Goal: Entertainment & Leisure: Browse casually

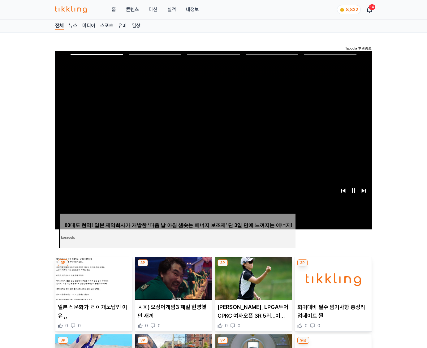
click at [332, 278] on img at bounding box center [333, 278] width 77 height 43
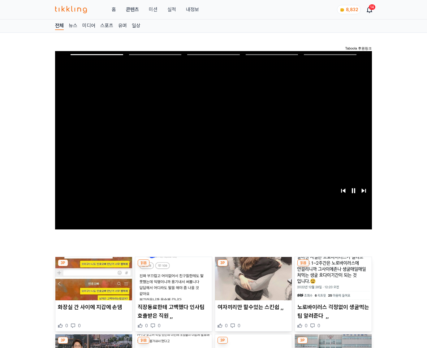
click at [332, 278] on img at bounding box center [333, 278] width 77 height 43
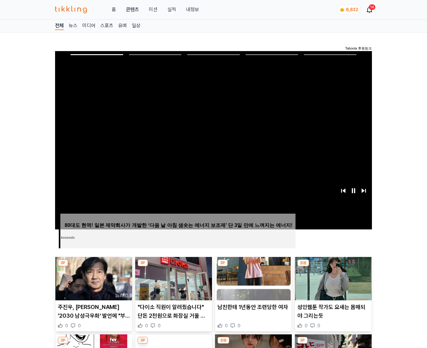
click at [332, 278] on img at bounding box center [333, 278] width 77 height 43
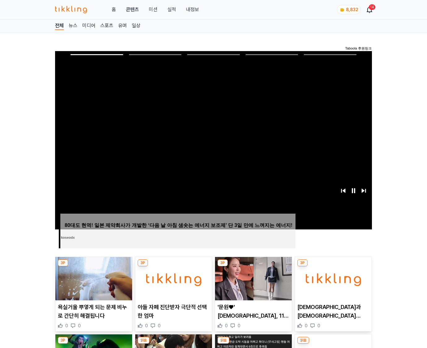
click at [332, 278] on img at bounding box center [333, 278] width 77 height 43
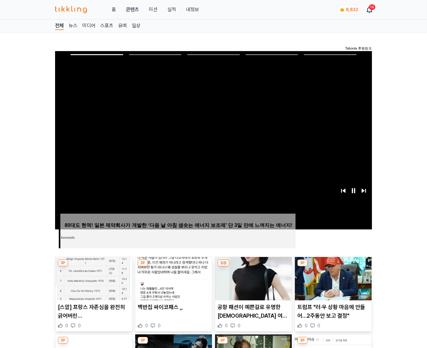
click at [332, 278] on img at bounding box center [333, 278] width 77 height 43
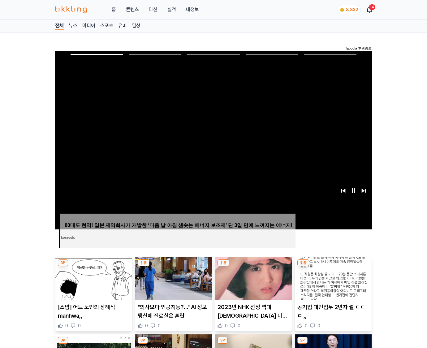
click at [332, 278] on img at bounding box center [333, 278] width 77 height 43
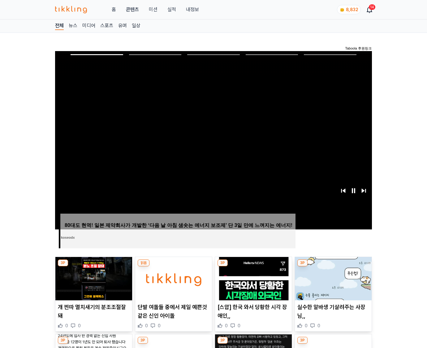
click at [332, 278] on img at bounding box center [333, 278] width 77 height 43
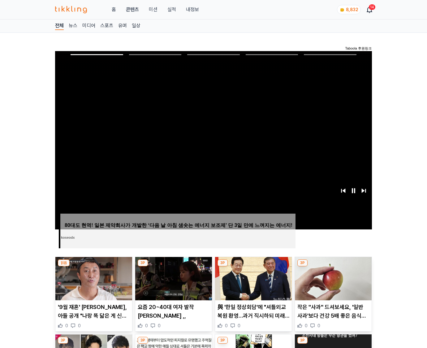
click at [332, 278] on img at bounding box center [333, 278] width 77 height 43
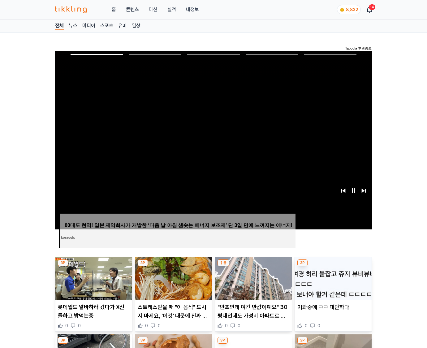
click at [332, 278] on img at bounding box center [333, 278] width 77 height 43
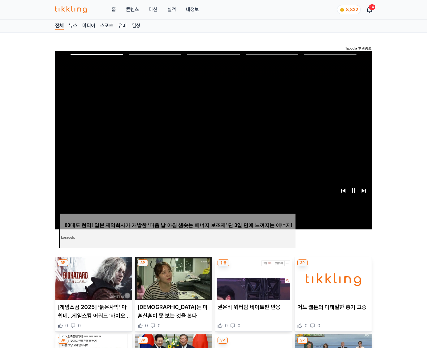
click at [332, 278] on img at bounding box center [333, 278] width 77 height 43
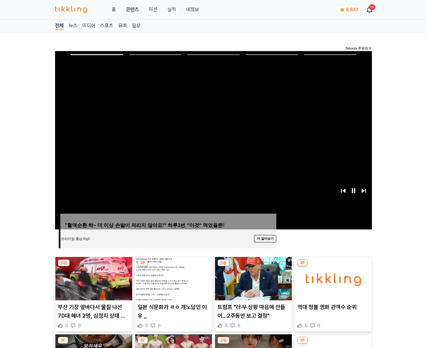
click at [332, 278] on img at bounding box center [333, 278] width 77 height 43
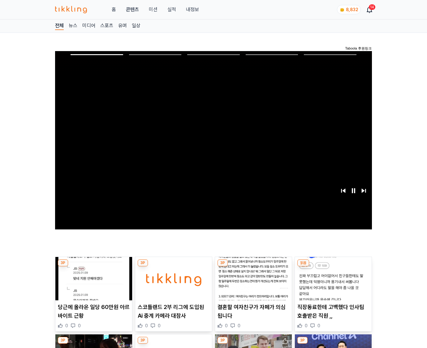
click at [332, 278] on img at bounding box center [333, 278] width 77 height 43
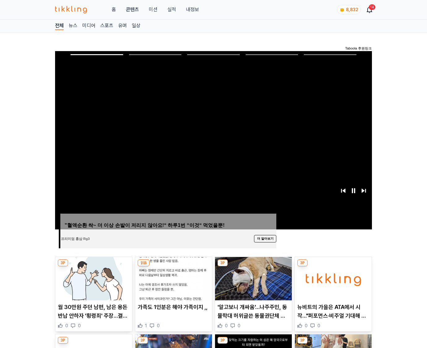
click at [332, 278] on img at bounding box center [333, 278] width 77 height 43
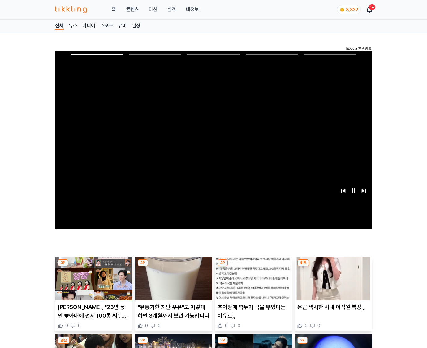
click at [332, 278] on img at bounding box center [333, 278] width 77 height 43
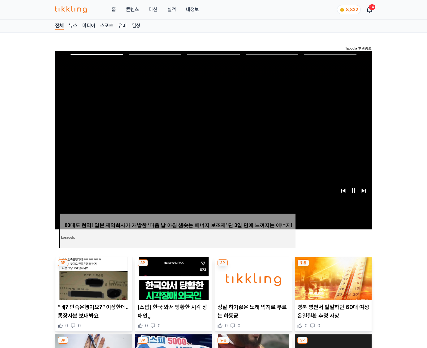
click at [332, 278] on img at bounding box center [333, 278] width 77 height 43
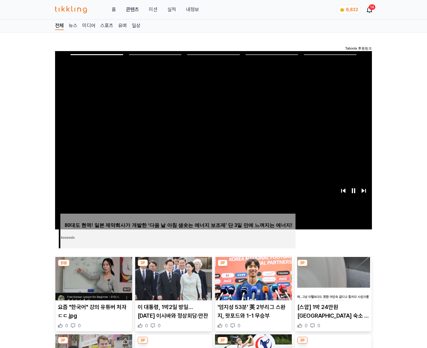
click at [332, 278] on img at bounding box center [333, 278] width 77 height 43
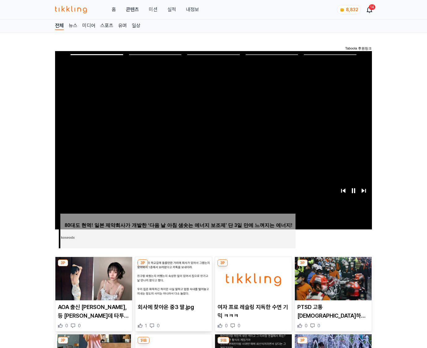
click at [332, 278] on img at bounding box center [333, 278] width 77 height 43
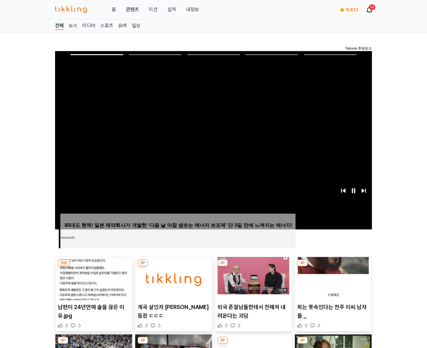
click at [332, 278] on img at bounding box center [333, 278] width 77 height 43
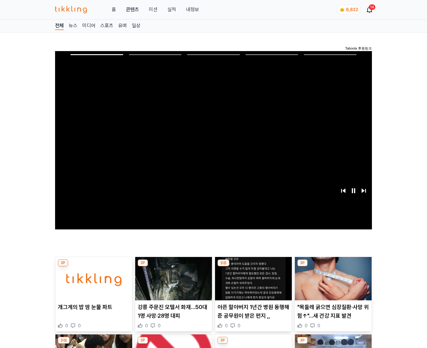
click at [332, 278] on img at bounding box center [333, 278] width 77 height 43
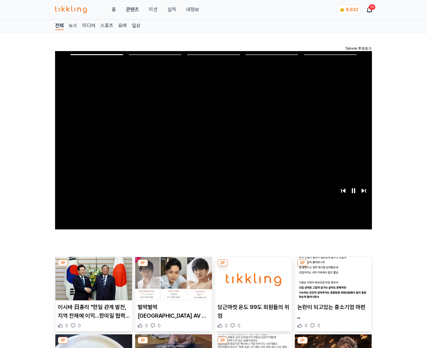
click at [332, 278] on img at bounding box center [333, 278] width 77 height 43
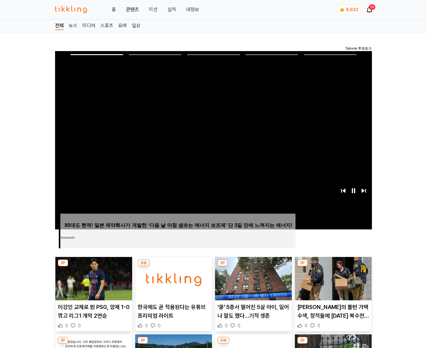
click at [332, 278] on img at bounding box center [333, 278] width 77 height 43
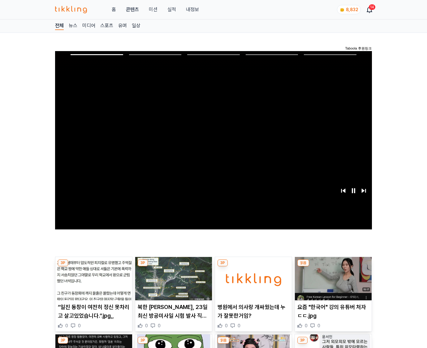
click at [332, 278] on img at bounding box center [333, 278] width 77 height 43
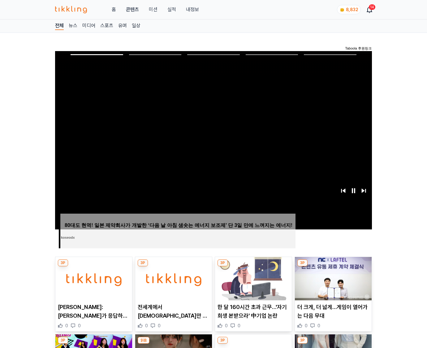
click at [332, 278] on img at bounding box center [333, 278] width 77 height 43
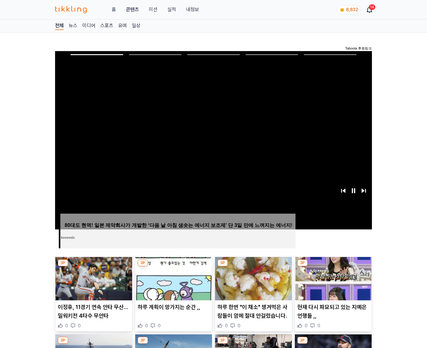
click at [332, 278] on img at bounding box center [333, 278] width 77 height 43
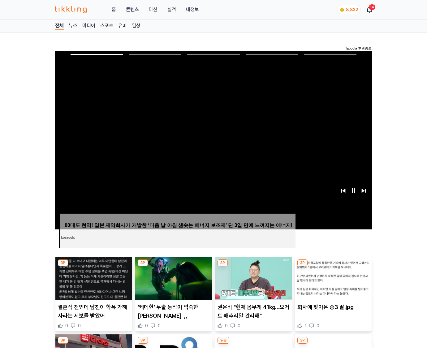
click at [332, 278] on img at bounding box center [333, 278] width 77 height 43
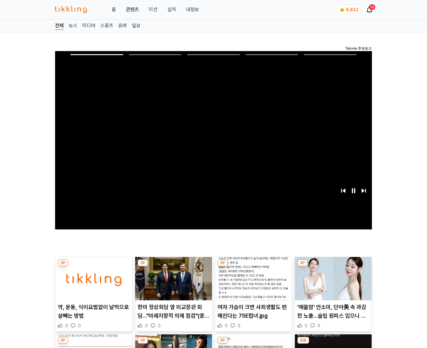
click at [332, 278] on img at bounding box center [333, 278] width 77 height 43
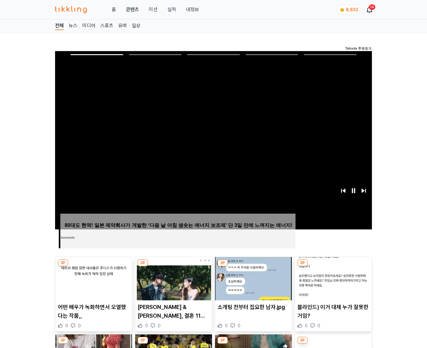
click at [332, 278] on img at bounding box center [333, 278] width 77 height 43
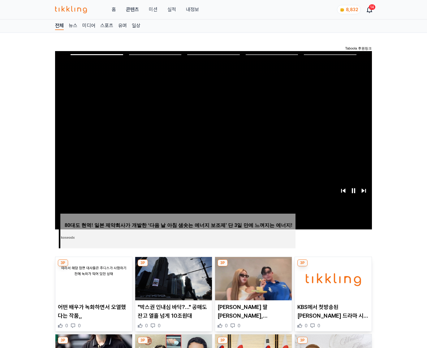
click at [332, 278] on img at bounding box center [333, 278] width 77 height 43
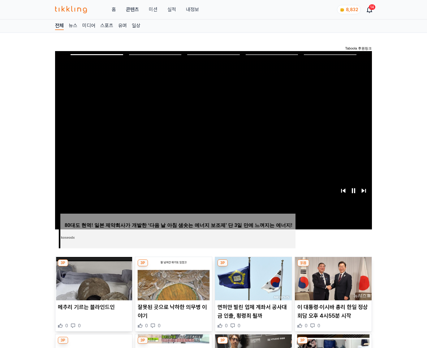
click at [332, 278] on img at bounding box center [333, 278] width 77 height 43
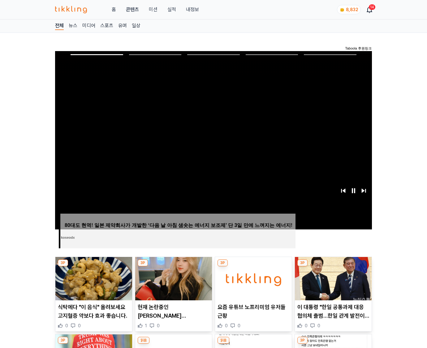
click at [332, 278] on img at bounding box center [333, 278] width 77 height 43
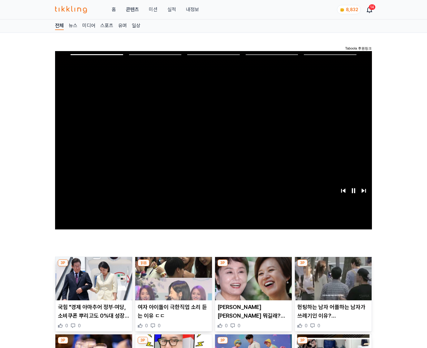
click at [332, 278] on img at bounding box center [333, 278] width 77 height 43
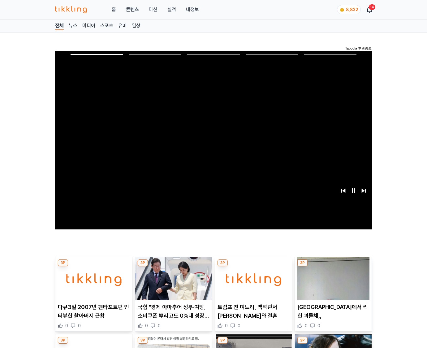
click at [332, 278] on img at bounding box center [333, 278] width 77 height 43
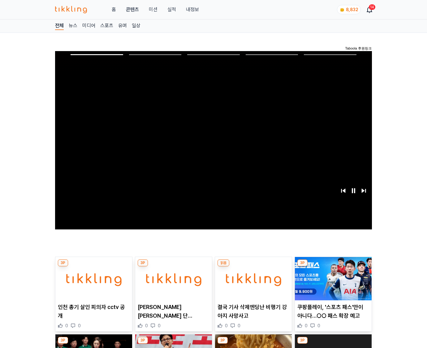
click at [332, 278] on img at bounding box center [333, 278] width 77 height 43
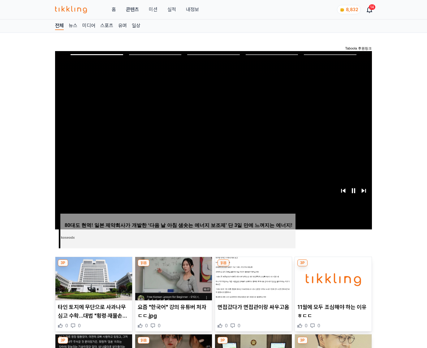
click at [332, 278] on img at bounding box center [333, 278] width 77 height 43
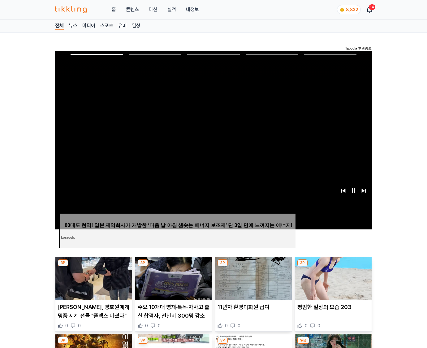
click at [332, 278] on img at bounding box center [333, 278] width 77 height 43
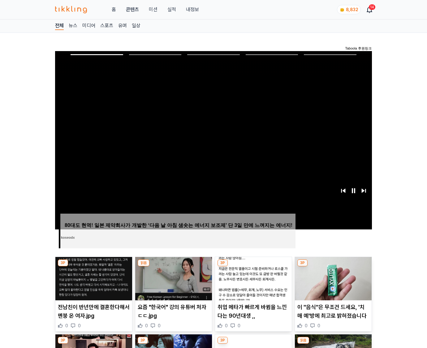
click at [332, 278] on img at bounding box center [333, 278] width 77 height 43
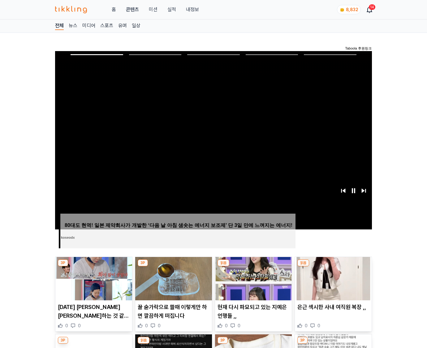
click at [332, 278] on img at bounding box center [333, 278] width 77 height 43
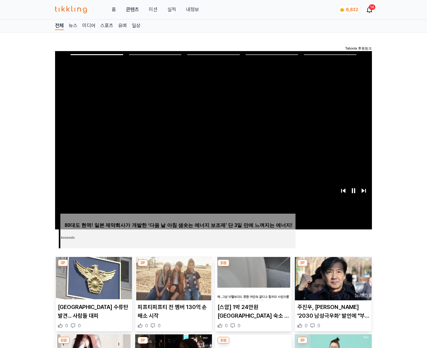
click at [332, 278] on img at bounding box center [333, 278] width 77 height 43
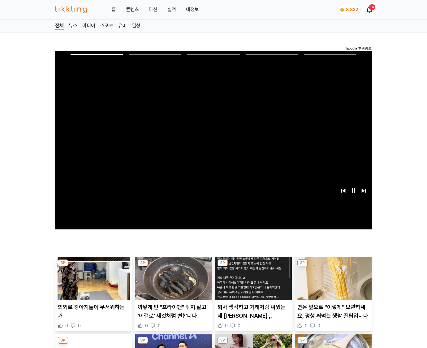
click at [332, 278] on img at bounding box center [333, 278] width 77 height 43
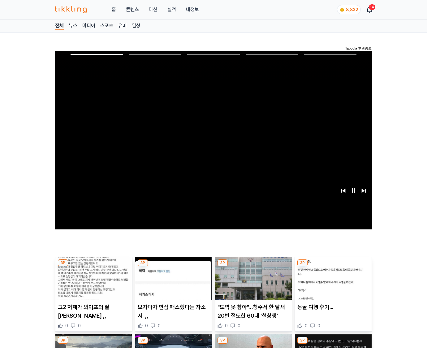
click at [332, 278] on img at bounding box center [333, 278] width 77 height 43
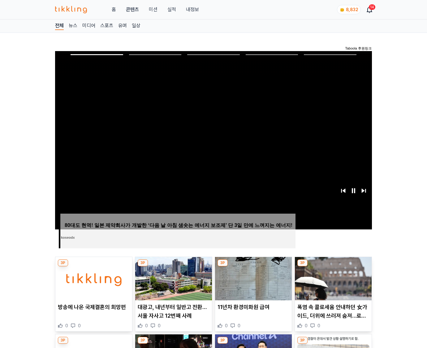
click at [332, 278] on img at bounding box center [333, 278] width 77 height 43
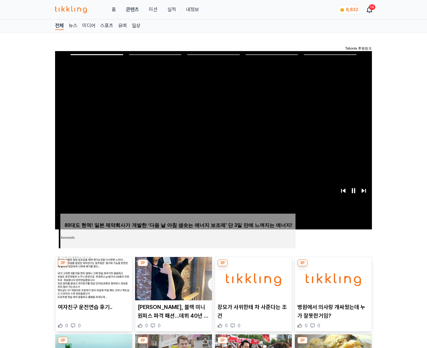
click at [332, 278] on img at bounding box center [333, 278] width 77 height 43
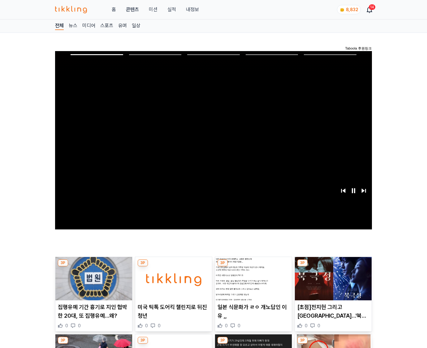
click at [332, 278] on img at bounding box center [333, 278] width 77 height 43
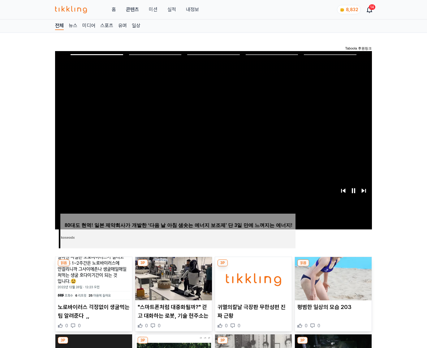
click at [332, 278] on img at bounding box center [333, 278] width 77 height 43
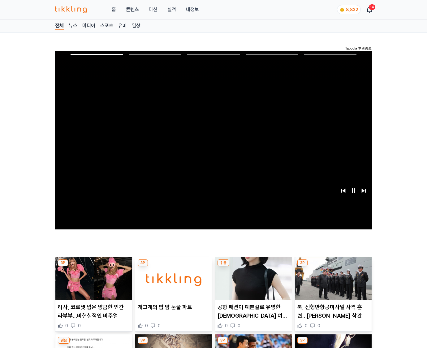
click at [332, 278] on img at bounding box center [333, 278] width 77 height 43
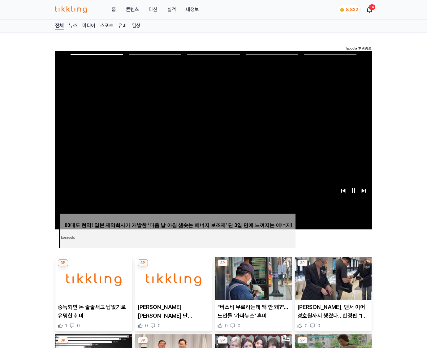
click at [332, 278] on img at bounding box center [333, 278] width 77 height 43
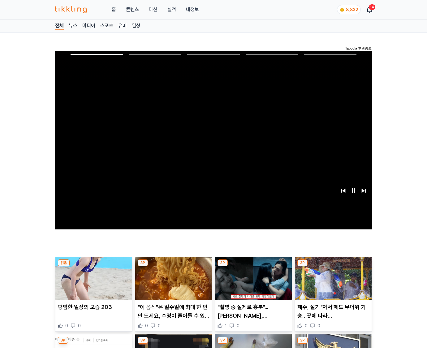
click at [332, 278] on img at bounding box center [333, 278] width 77 height 43
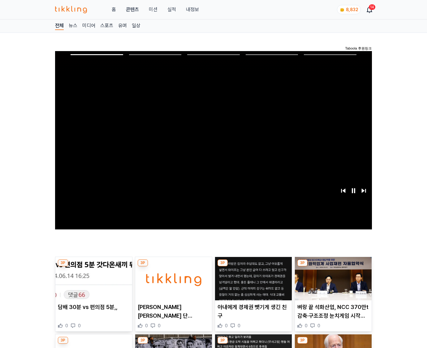
click at [332, 278] on img at bounding box center [333, 278] width 77 height 43
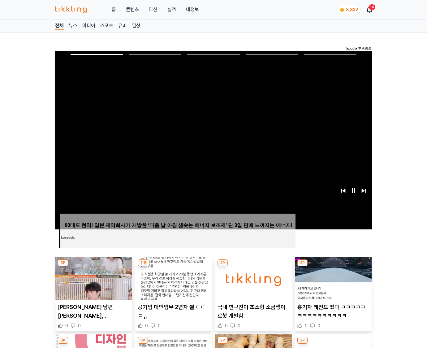
click at [332, 278] on img at bounding box center [333, 278] width 77 height 43
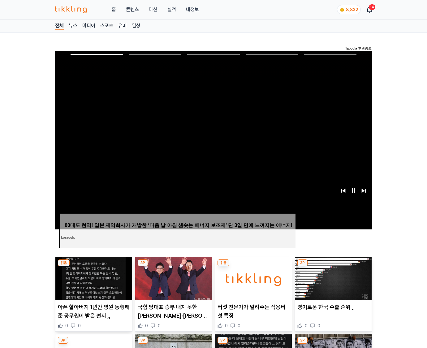
click at [332, 278] on img at bounding box center [333, 278] width 77 height 43
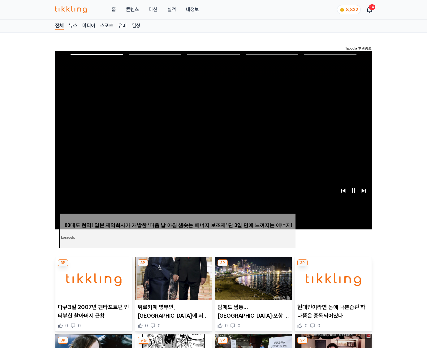
click at [332, 278] on img at bounding box center [333, 278] width 77 height 43
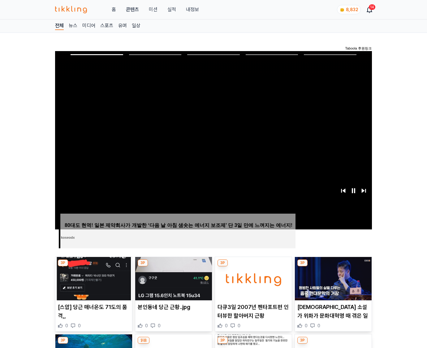
click at [332, 278] on img at bounding box center [333, 278] width 77 height 43
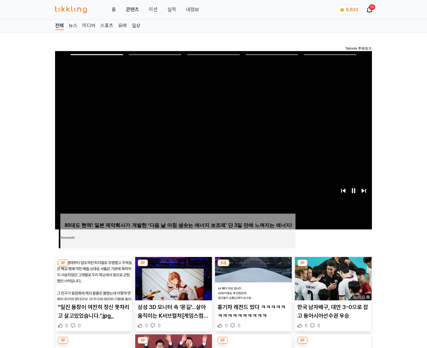
click at [332, 278] on img at bounding box center [333, 278] width 77 height 43
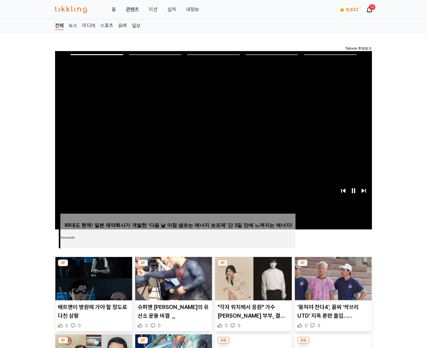
click at [332, 278] on img at bounding box center [333, 278] width 77 height 43
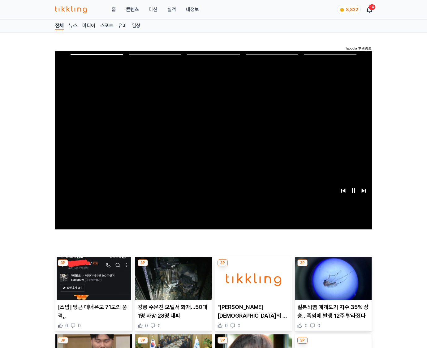
click at [332, 278] on img at bounding box center [333, 278] width 77 height 43
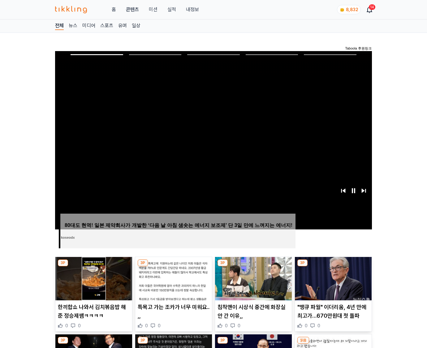
click at [332, 278] on img at bounding box center [333, 278] width 77 height 43
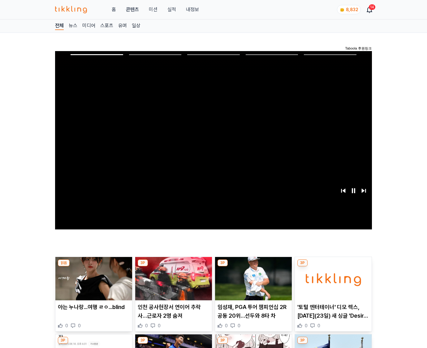
click at [332, 278] on img at bounding box center [333, 278] width 77 height 43
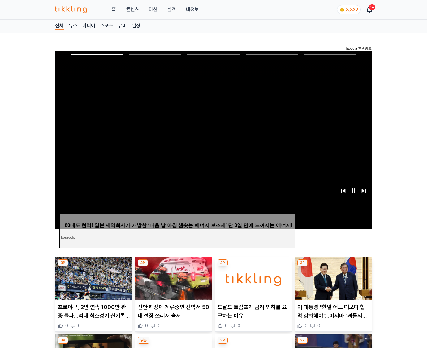
click at [332, 278] on img at bounding box center [333, 278] width 77 height 43
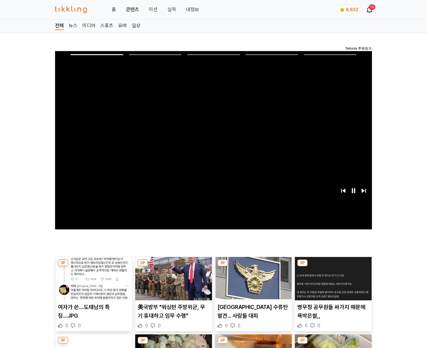
click at [332, 278] on img at bounding box center [333, 278] width 77 height 43
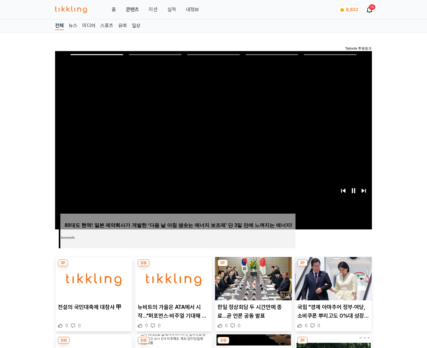
click at [332, 278] on img at bounding box center [333, 278] width 77 height 43
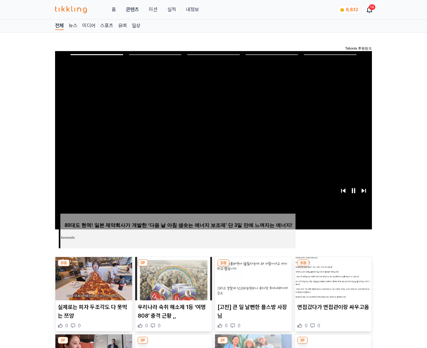
click at [332, 278] on img at bounding box center [333, 278] width 77 height 43
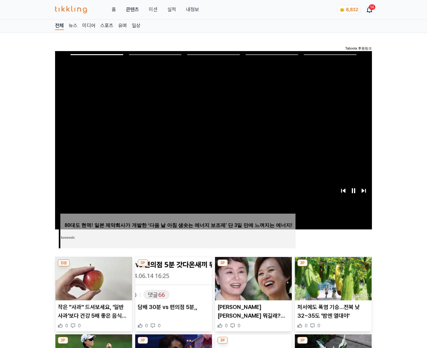
click at [332, 278] on img at bounding box center [333, 278] width 77 height 43
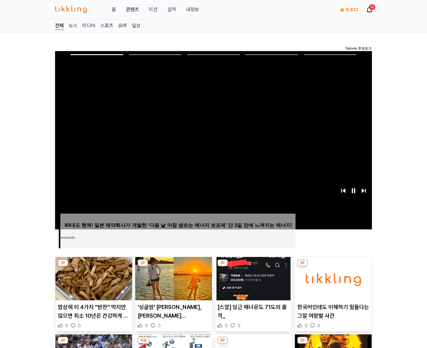
click at [332, 278] on img at bounding box center [333, 278] width 77 height 43
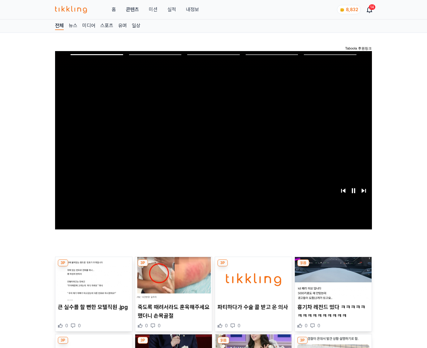
click at [332, 278] on img at bounding box center [333, 278] width 77 height 43
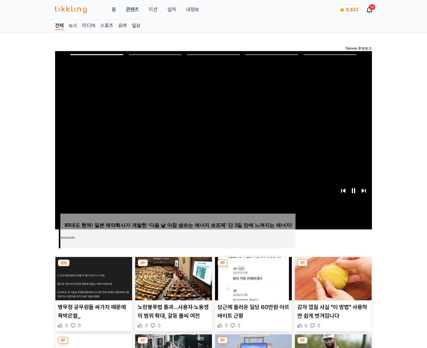
click at [332, 278] on img at bounding box center [333, 278] width 77 height 43
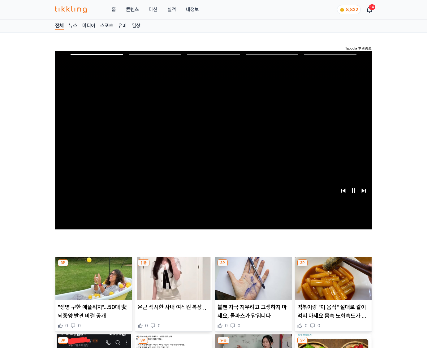
click at [332, 278] on img at bounding box center [333, 278] width 77 height 43
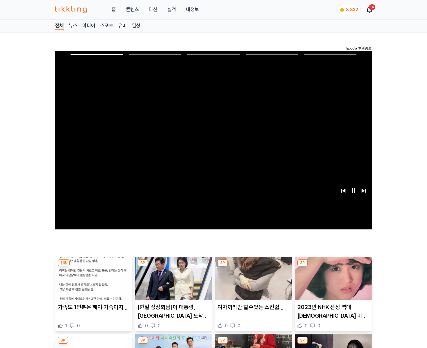
click at [332, 278] on img at bounding box center [333, 278] width 77 height 43
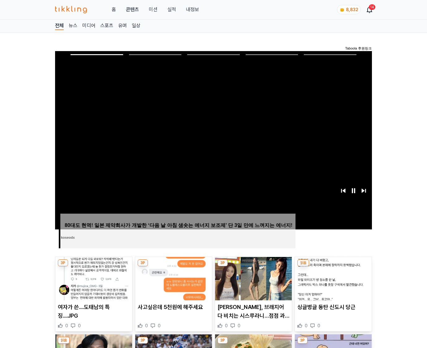
click at [332, 278] on img at bounding box center [333, 278] width 77 height 43
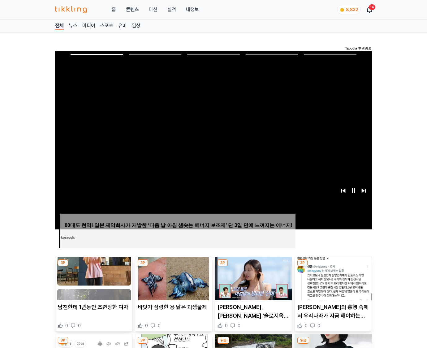
click at [332, 278] on img at bounding box center [333, 278] width 77 height 43
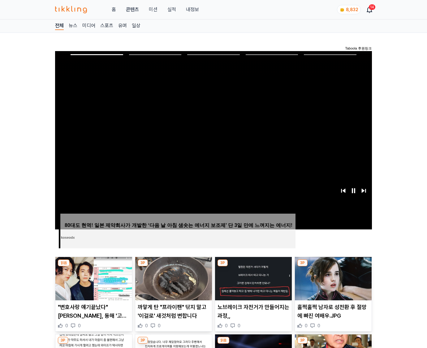
click at [332, 278] on img at bounding box center [333, 278] width 77 height 43
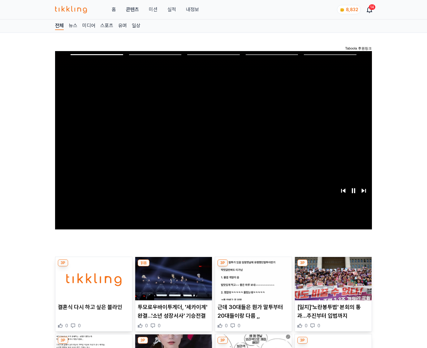
click at [332, 278] on img at bounding box center [333, 278] width 77 height 43
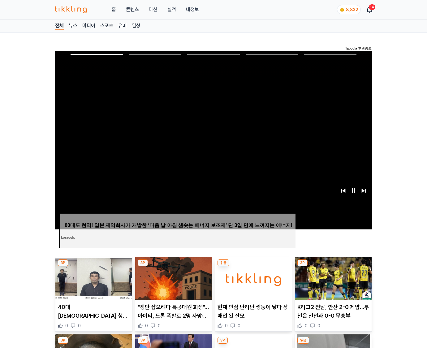
click at [332, 278] on img at bounding box center [333, 278] width 77 height 43
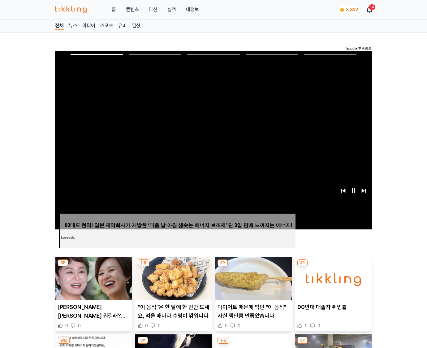
click at [332, 278] on img at bounding box center [333, 278] width 77 height 43
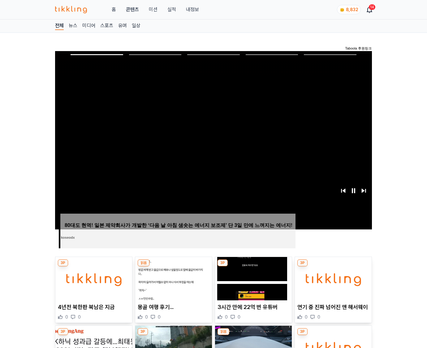
click at [332, 278] on img at bounding box center [333, 278] width 77 height 43
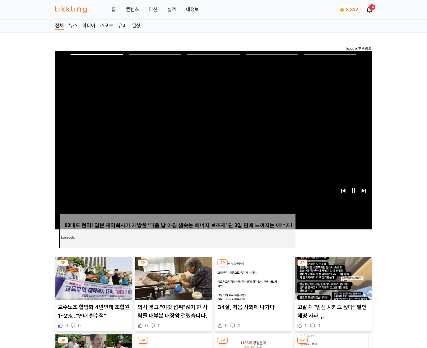
click at [332, 278] on img at bounding box center [333, 278] width 77 height 43
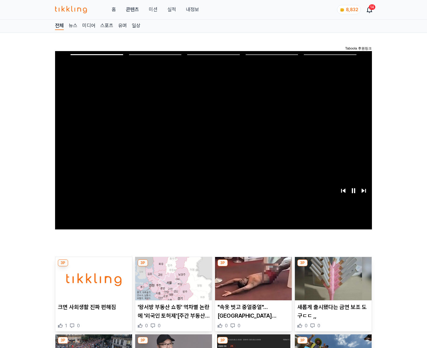
click at [332, 278] on img at bounding box center [333, 278] width 77 height 43
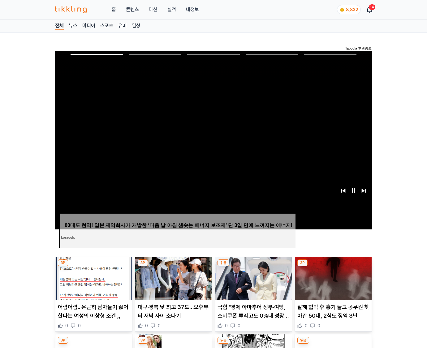
click at [332, 278] on img at bounding box center [333, 278] width 77 height 43
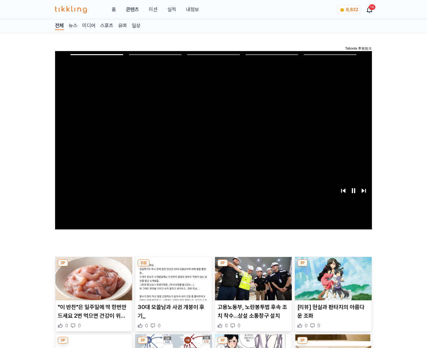
click at [332, 278] on img at bounding box center [333, 278] width 77 height 43
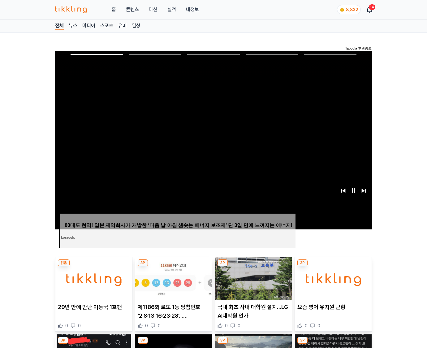
click at [332, 278] on img at bounding box center [333, 278] width 77 height 43
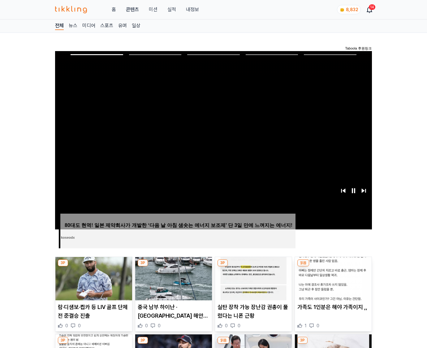
click at [332, 278] on img at bounding box center [333, 278] width 77 height 43
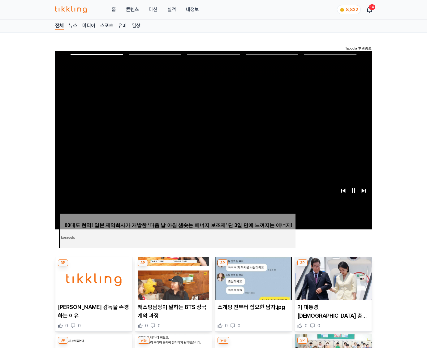
click at [332, 278] on img at bounding box center [333, 278] width 77 height 43
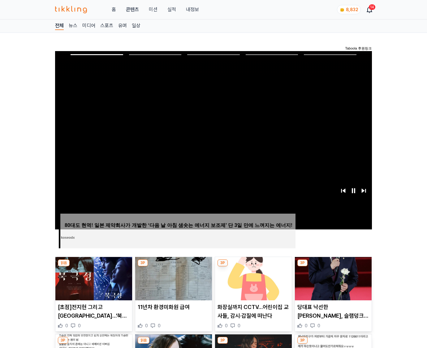
click at [332, 278] on img at bounding box center [333, 278] width 77 height 43
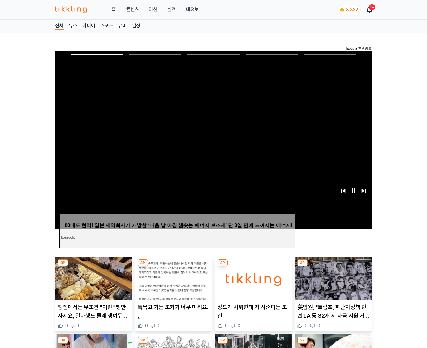
click at [332, 278] on img at bounding box center [333, 278] width 77 height 43
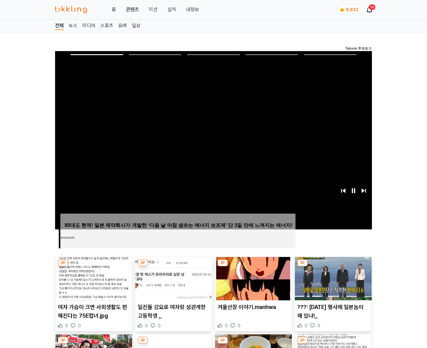
click at [332, 278] on img at bounding box center [333, 278] width 77 height 43
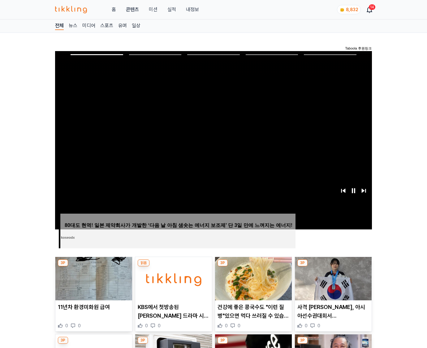
click at [332, 278] on img at bounding box center [333, 278] width 77 height 43
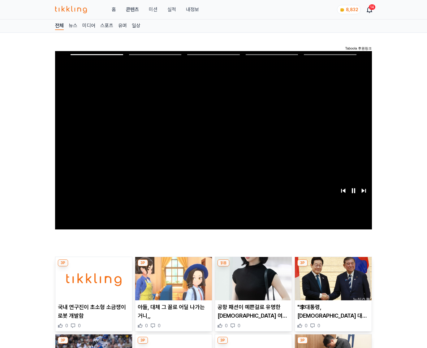
click at [332, 278] on img at bounding box center [333, 278] width 77 height 43
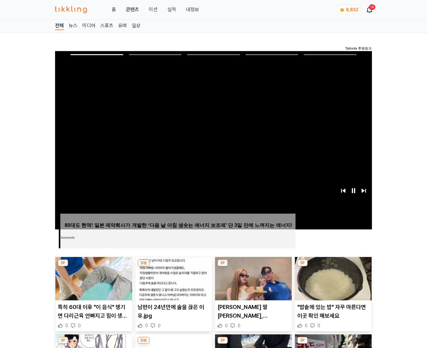
click at [332, 278] on img at bounding box center [333, 278] width 77 height 43
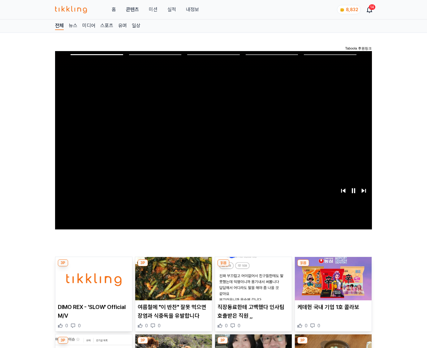
click at [332, 278] on img at bounding box center [333, 278] width 77 height 43
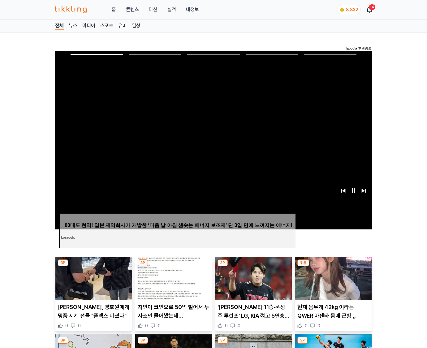
click at [332, 278] on img at bounding box center [333, 278] width 77 height 43
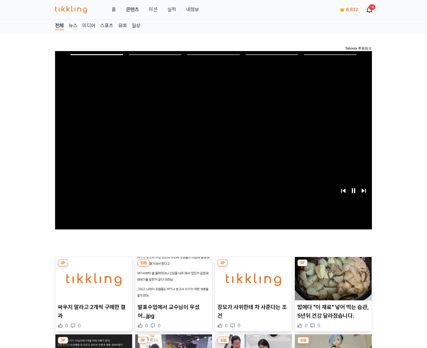
click at [332, 278] on img at bounding box center [333, 278] width 77 height 43
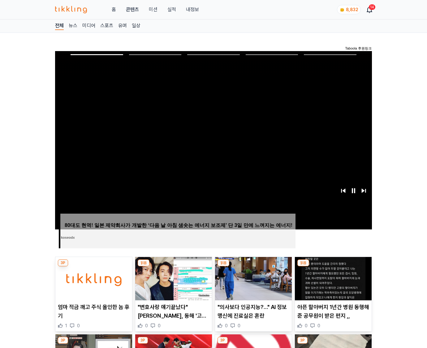
click at [332, 278] on img at bounding box center [333, 278] width 77 height 43
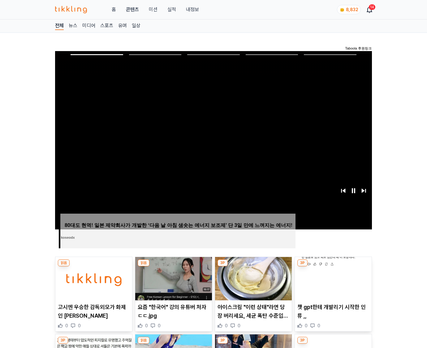
click at [332, 278] on img at bounding box center [333, 278] width 77 height 43
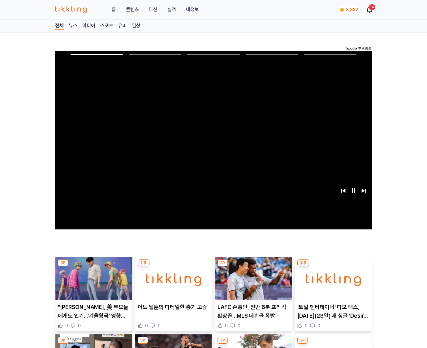
click at [332, 278] on img at bounding box center [333, 278] width 77 height 43
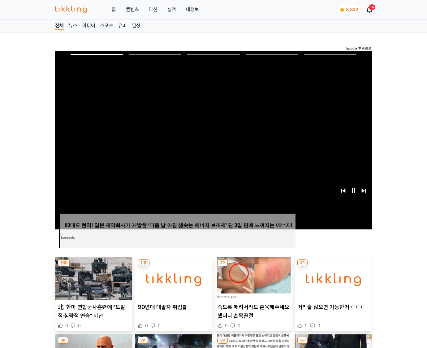
click at [332, 278] on img at bounding box center [333, 278] width 77 height 43
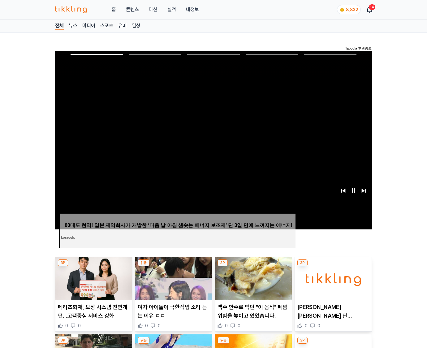
click at [332, 278] on img at bounding box center [333, 278] width 77 height 43
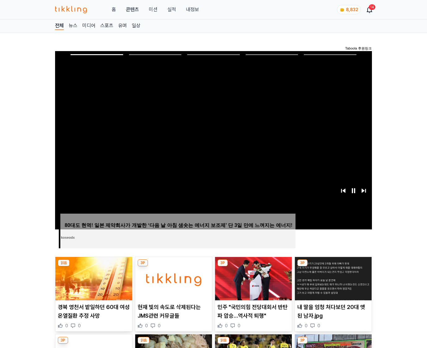
click at [332, 278] on img at bounding box center [333, 278] width 77 height 43
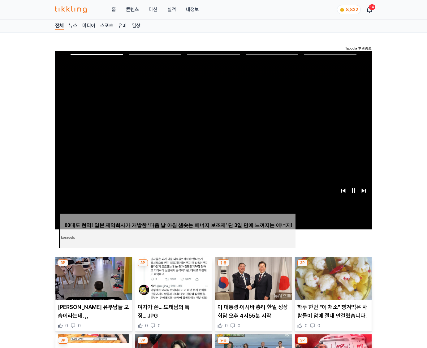
click at [332, 278] on img at bounding box center [333, 278] width 77 height 43
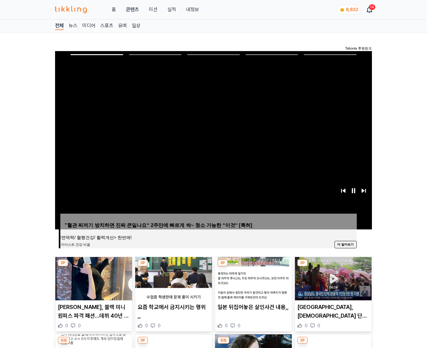
click at [332, 278] on img at bounding box center [333, 278] width 77 height 43
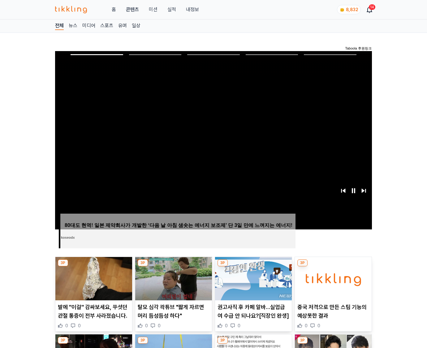
click at [332, 278] on img at bounding box center [333, 278] width 77 height 43
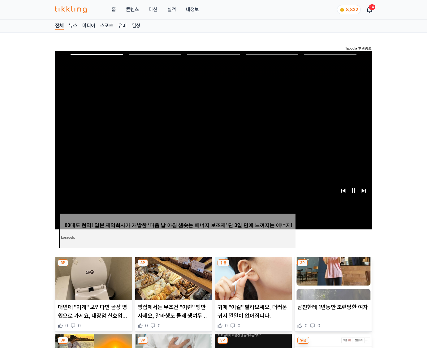
click at [332, 278] on img at bounding box center [333, 278] width 77 height 43
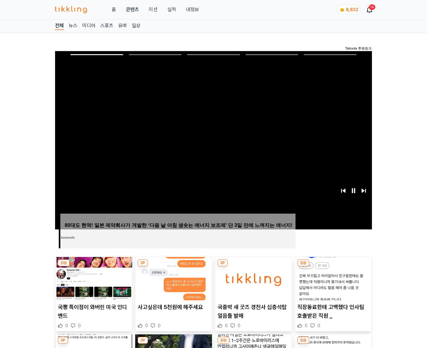
click at [332, 278] on img at bounding box center [333, 278] width 77 height 43
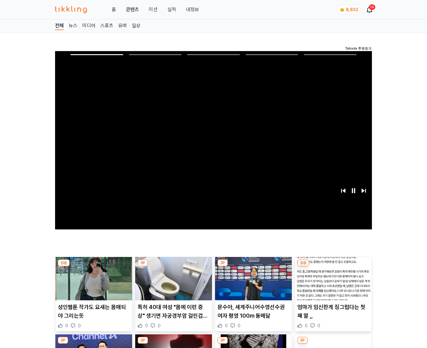
click at [332, 278] on img at bounding box center [333, 278] width 77 height 43
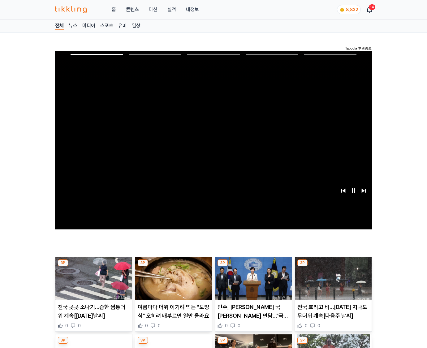
click at [332, 278] on img at bounding box center [333, 278] width 77 height 43
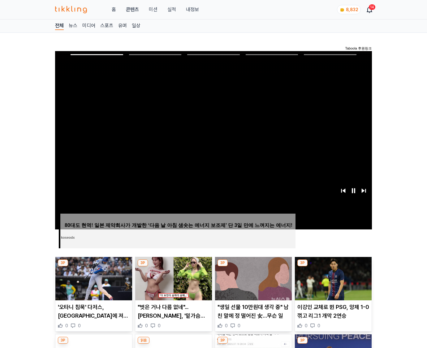
click at [332, 278] on img at bounding box center [333, 278] width 77 height 43
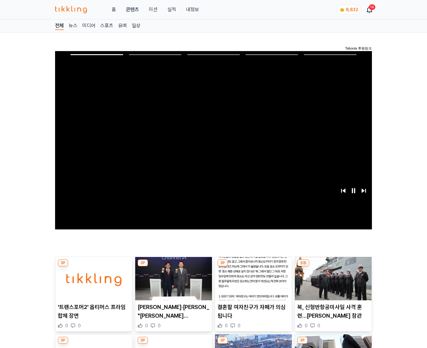
click at [332, 278] on img at bounding box center [333, 278] width 77 height 43
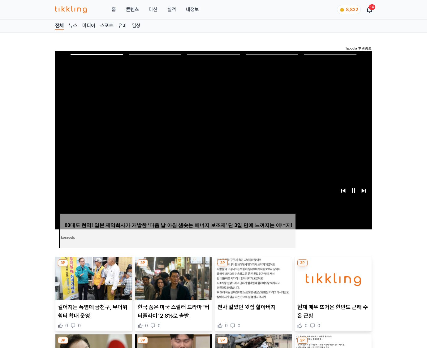
click at [332, 278] on img at bounding box center [333, 278] width 77 height 43
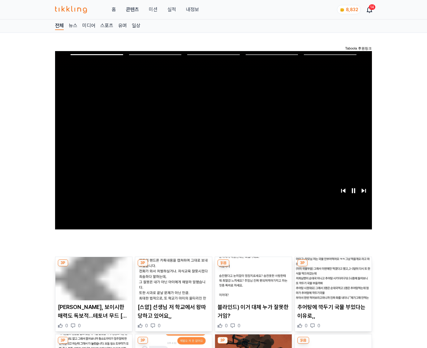
click at [332, 278] on img at bounding box center [333, 278] width 77 height 43
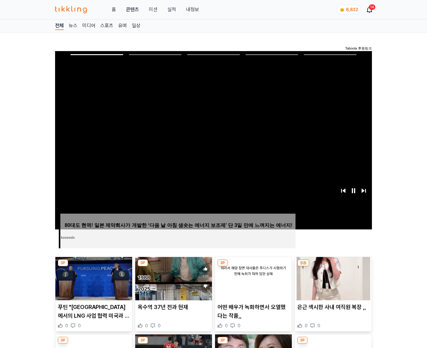
click at [332, 278] on img at bounding box center [333, 278] width 77 height 43
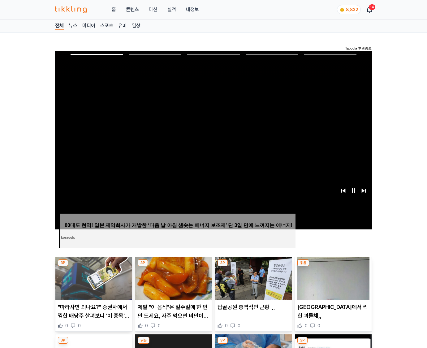
click at [332, 278] on img at bounding box center [333, 278] width 77 height 43
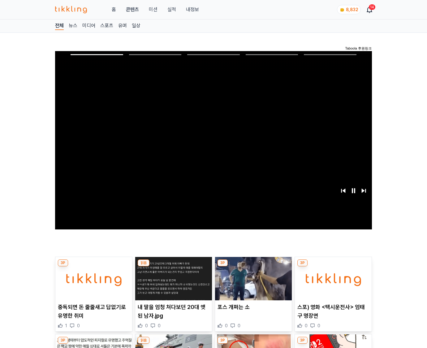
click at [332, 278] on img at bounding box center [333, 278] width 77 height 43
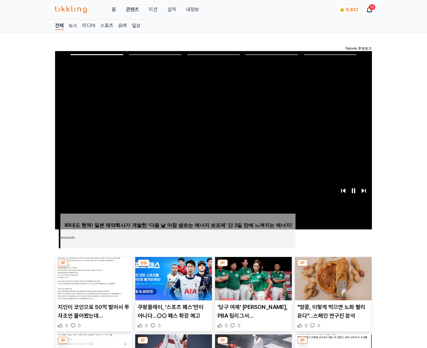
click at [332, 278] on img at bounding box center [333, 278] width 77 height 43
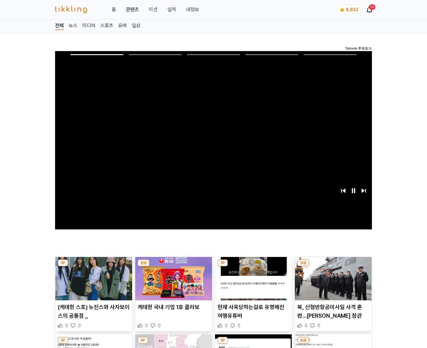
click at [332, 278] on img at bounding box center [333, 278] width 77 height 43
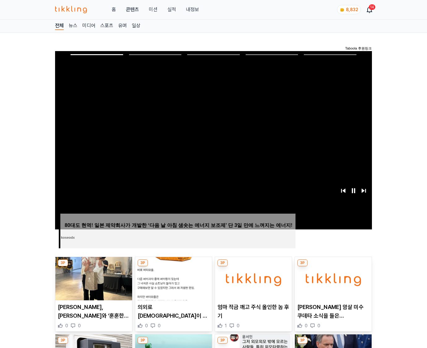
click at [332, 278] on img at bounding box center [333, 278] width 77 height 43
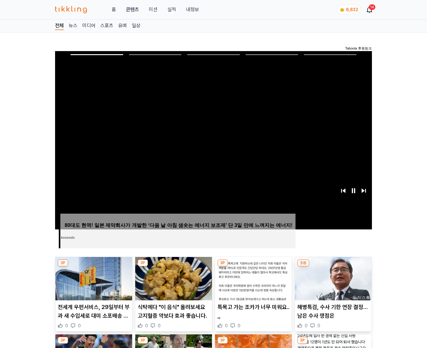
click at [332, 278] on img at bounding box center [333, 278] width 77 height 43
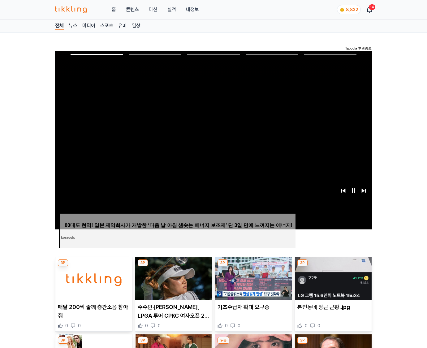
click at [332, 278] on img at bounding box center [333, 278] width 77 height 43
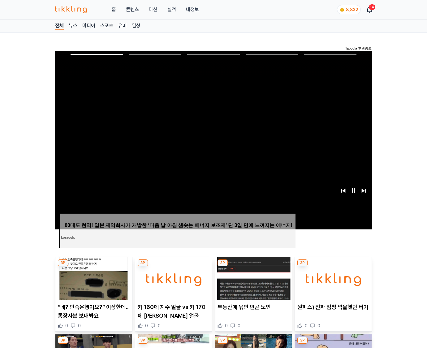
click at [332, 278] on img at bounding box center [333, 278] width 77 height 43
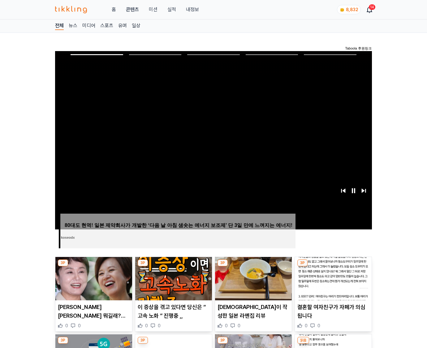
click at [332, 278] on img at bounding box center [333, 278] width 77 height 43
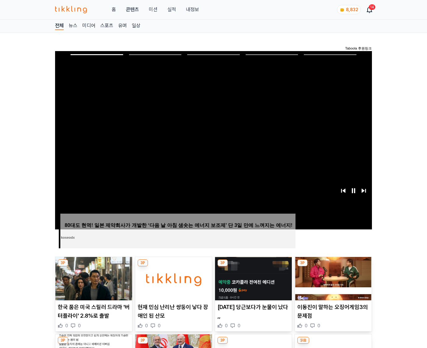
click at [332, 278] on img at bounding box center [333, 278] width 77 height 43
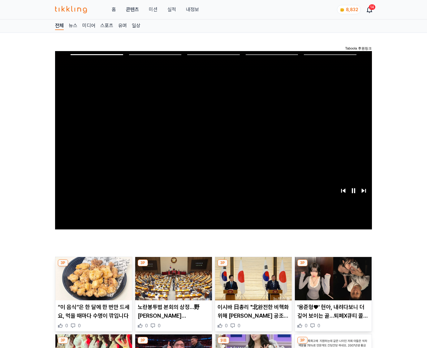
click at [332, 278] on img at bounding box center [333, 278] width 77 height 43
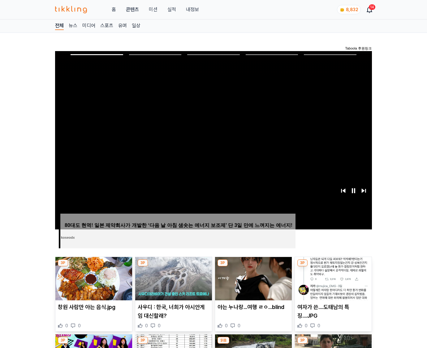
click at [332, 278] on img at bounding box center [333, 278] width 77 height 43
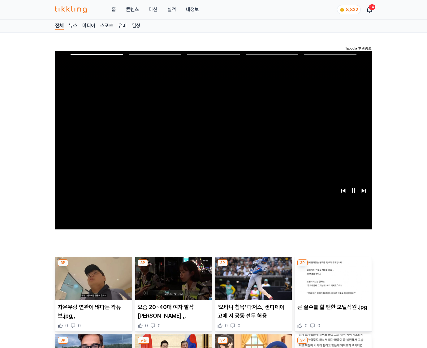
click at [332, 278] on img at bounding box center [333, 278] width 77 height 43
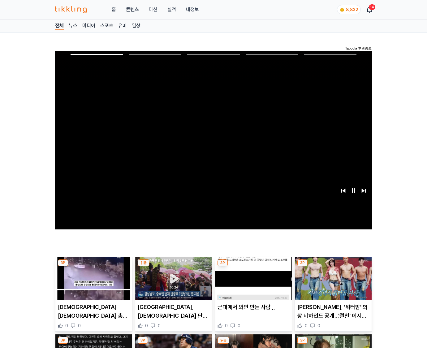
click at [332, 278] on img at bounding box center [333, 278] width 77 height 43
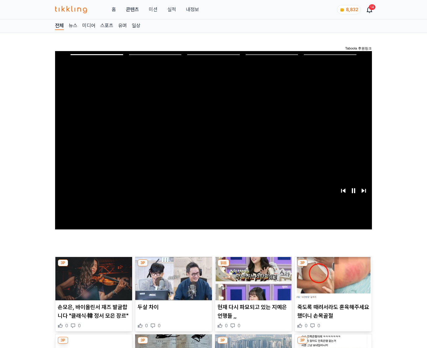
click at [332, 278] on img at bounding box center [333, 278] width 77 height 43
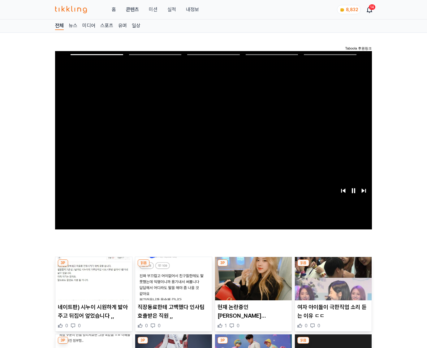
click at [332, 278] on img at bounding box center [333, 278] width 77 height 43
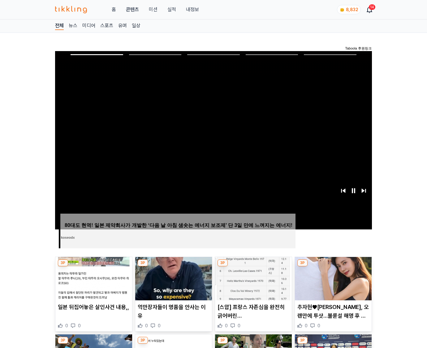
click at [332, 278] on img at bounding box center [333, 278] width 77 height 43
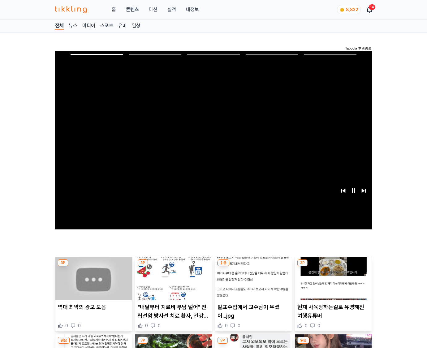
click at [332, 278] on img at bounding box center [333, 278] width 77 height 43
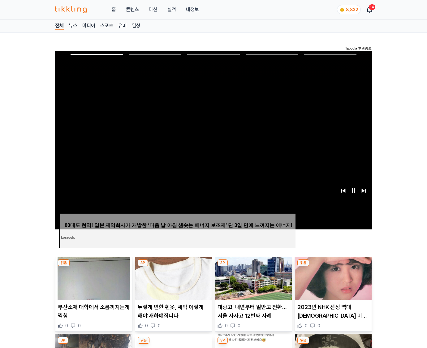
click at [332, 278] on img at bounding box center [333, 278] width 77 height 43
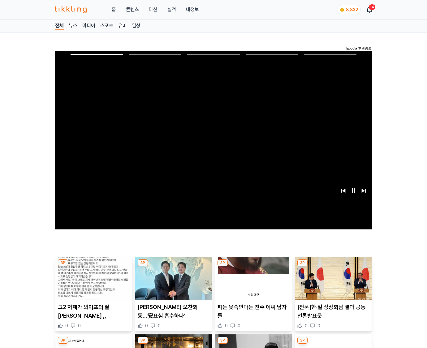
click at [332, 278] on img at bounding box center [333, 278] width 77 height 43
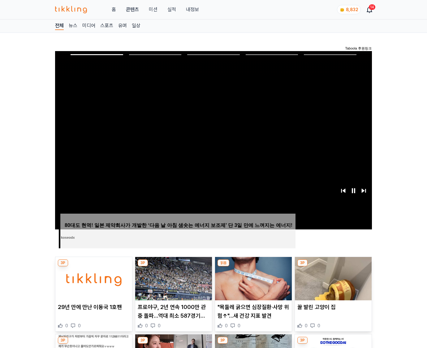
click at [332, 278] on img at bounding box center [333, 278] width 77 height 43
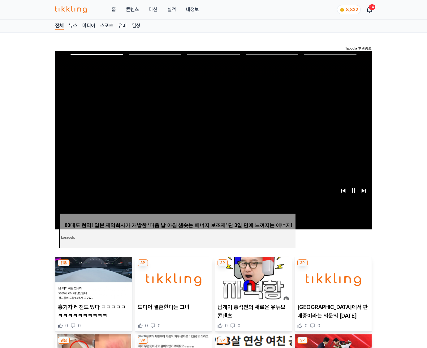
click at [332, 278] on img at bounding box center [333, 278] width 77 height 43
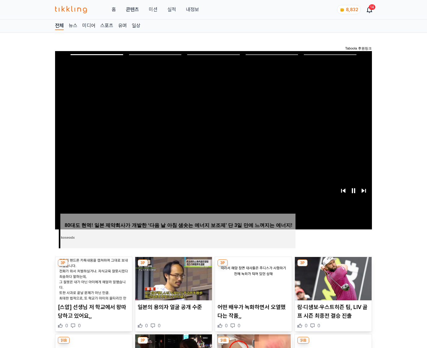
click at [332, 278] on img at bounding box center [333, 278] width 77 height 43
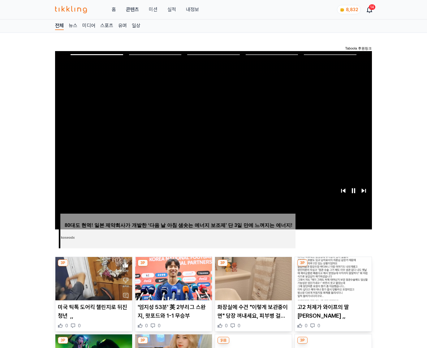
click at [332, 278] on img at bounding box center [333, 278] width 77 height 43
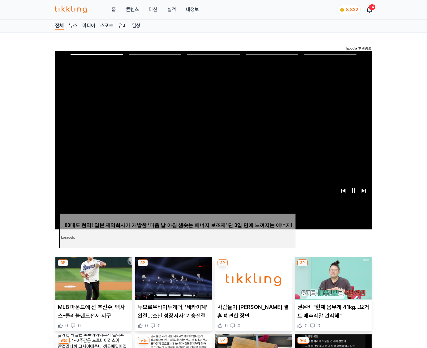
click at [332, 278] on img at bounding box center [333, 278] width 77 height 43
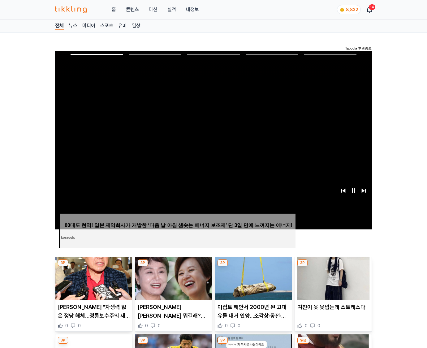
click at [332, 278] on img at bounding box center [333, 278] width 77 height 43
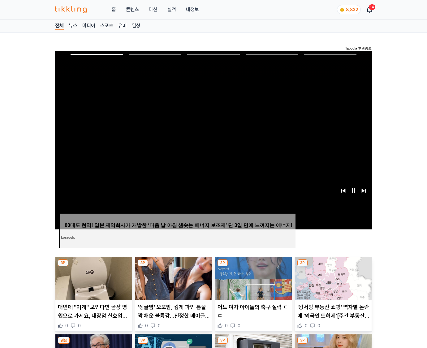
click at [332, 278] on img at bounding box center [333, 278] width 77 height 43
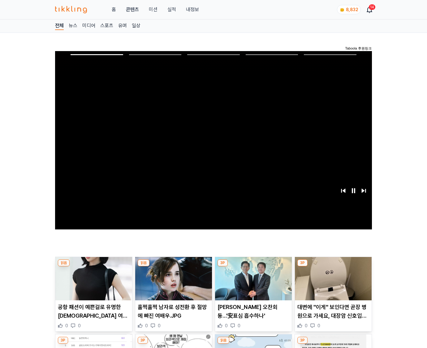
click at [332, 278] on img at bounding box center [333, 278] width 77 height 43
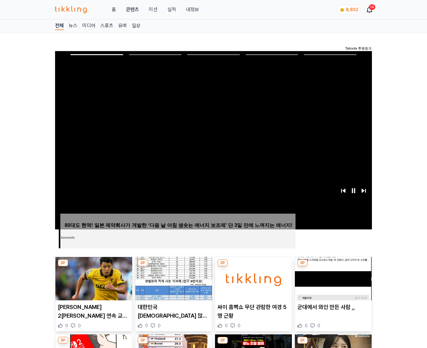
click at [332, 278] on img at bounding box center [333, 278] width 77 height 43
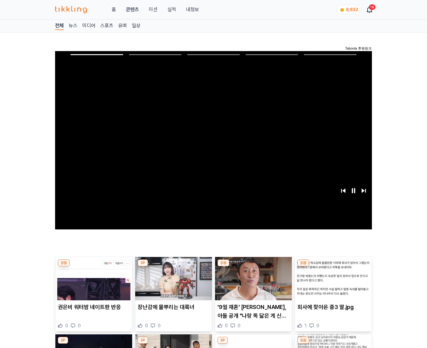
click at [332, 278] on img at bounding box center [333, 278] width 77 height 43
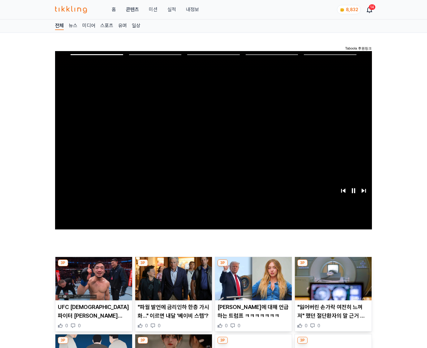
click at [332, 278] on img at bounding box center [333, 278] width 77 height 43
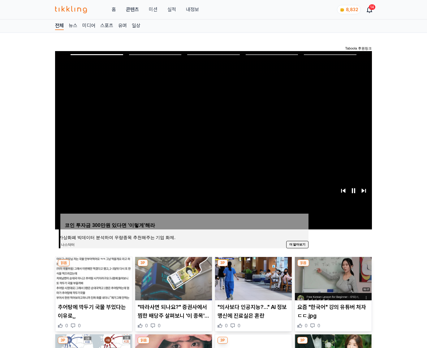
click at [332, 278] on img at bounding box center [333, 278] width 77 height 43
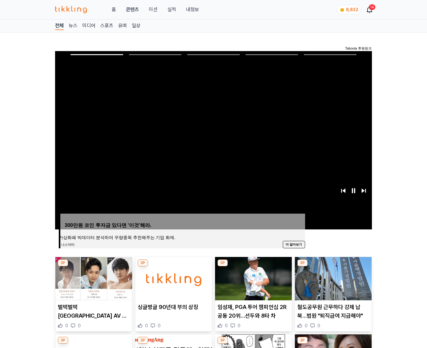
click at [332, 278] on img at bounding box center [333, 278] width 77 height 43
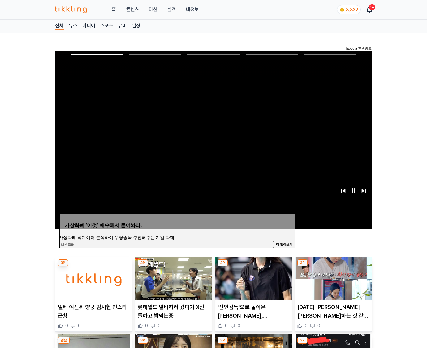
click at [332, 278] on img at bounding box center [333, 278] width 77 height 43
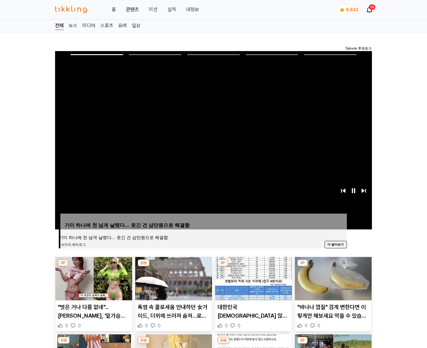
click at [332, 278] on img at bounding box center [333, 278] width 77 height 43
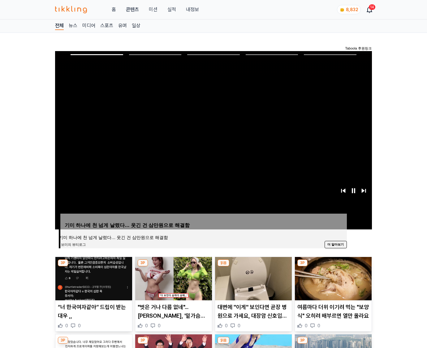
click at [332, 278] on img at bounding box center [333, 278] width 77 height 43
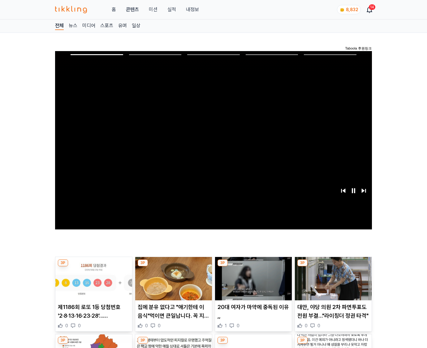
click at [332, 278] on img at bounding box center [333, 278] width 77 height 43
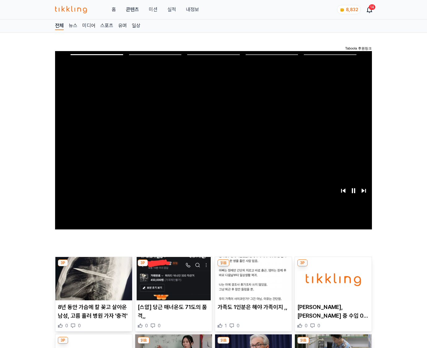
click at [332, 278] on img at bounding box center [333, 278] width 77 height 43
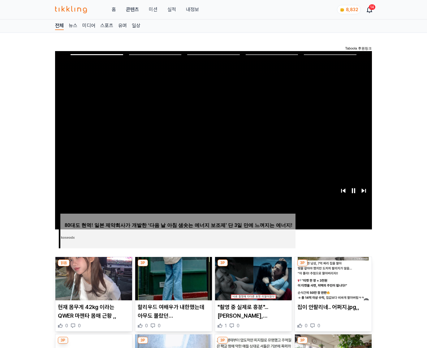
click at [332, 278] on img at bounding box center [333, 278] width 77 height 43
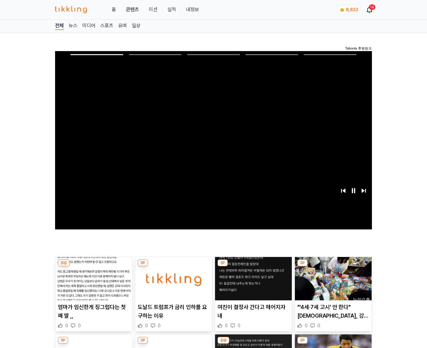
click at [332, 278] on img at bounding box center [333, 278] width 77 height 43
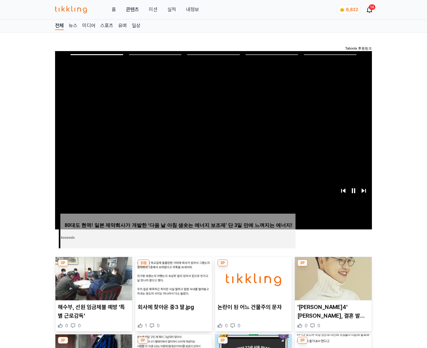
click at [332, 278] on img at bounding box center [333, 278] width 77 height 43
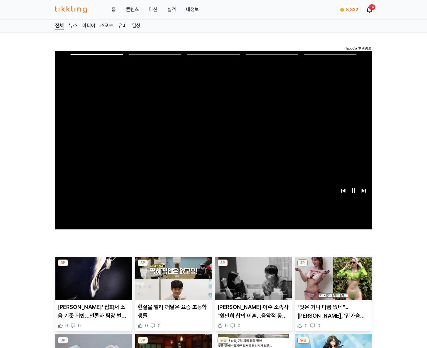
click at [332, 278] on img at bounding box center [333, 278] width 77 height 43
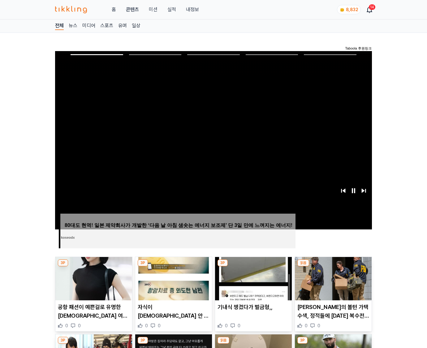
click at [332, 278] on img at bounding box center [333, 278] width 77 height 43
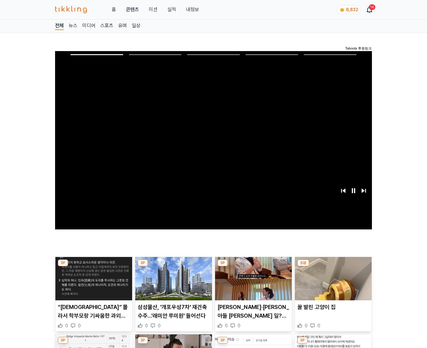
click at [332, 278] on img at bounding box center [333, 278] width 77 height 43
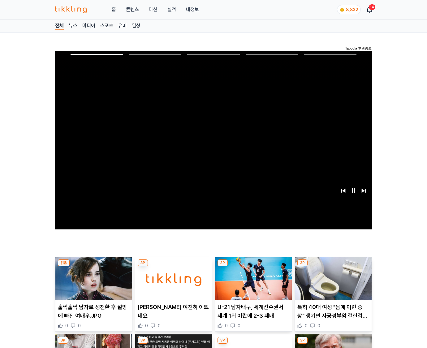
click at [332, 278] on img at bounding box center [333, 278] width 77 height 43
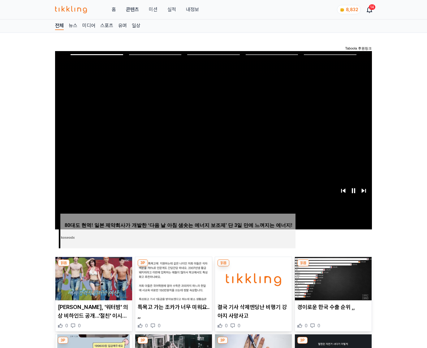
click at [332, 278] on img at bounding box center [333, 278] width 77 height 43
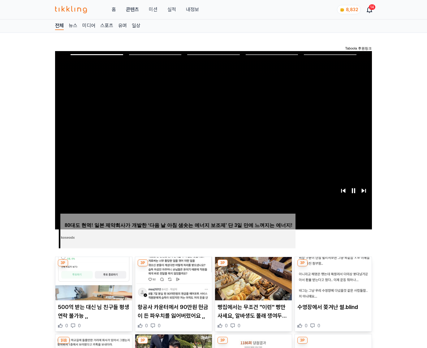
click at [332, 278] on img at bounding box center [333, 278] width 77 height 43
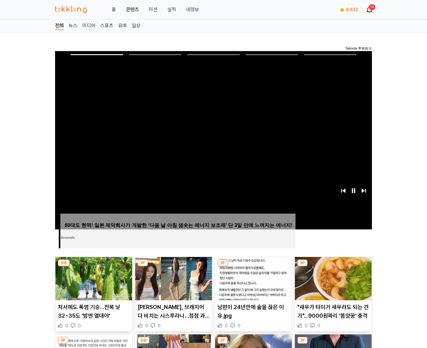
click at [332, 278] on img at bounding box center [333, 278] width 77 height 43
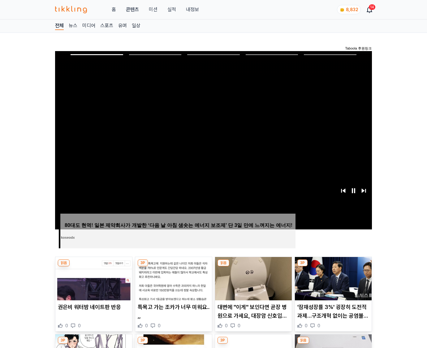
click at [332, 278] on img at bounding box center [333, 278] width 77 height 43
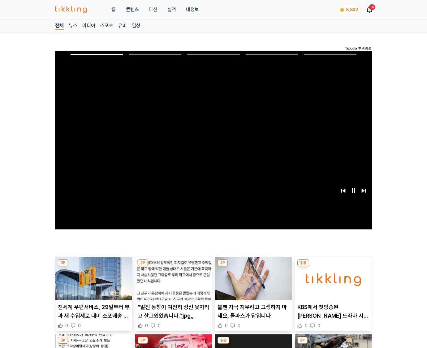
click at [332, 278] on img at bounding box center [333, 278] width 77 height 43
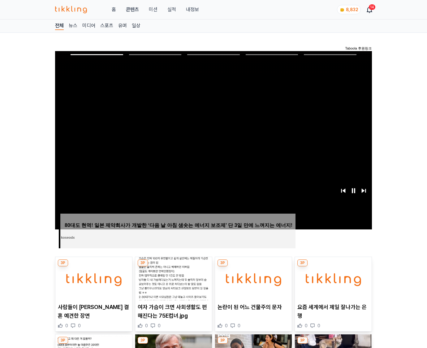
click at [332, 278] on img at bounding box center [333, 278] width 77 height 43
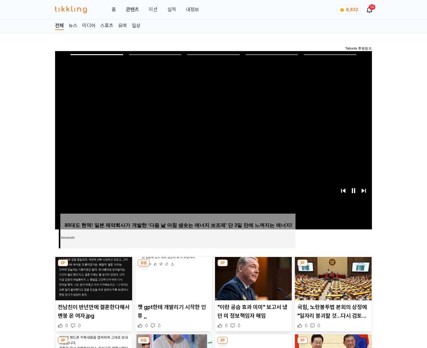
click at [332, 278] on img at bounding box center [333, 278] width 77 height 43
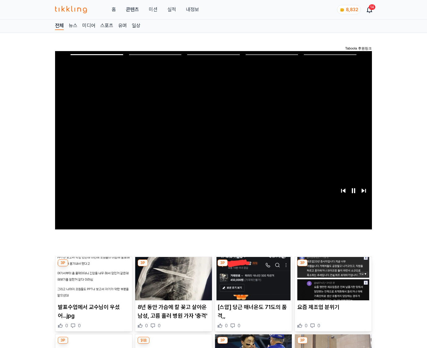
click at [332, 278] on img at bounding box center [333, 278] width 77 height 43
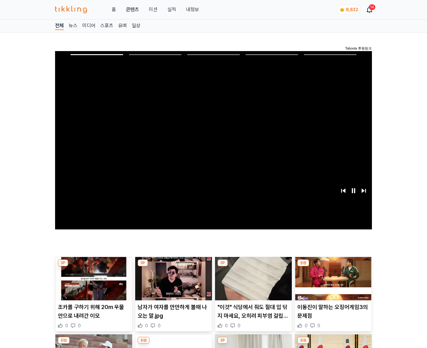
click at [332, 278] on img at bounding box center [333, 278] width 77 height 43
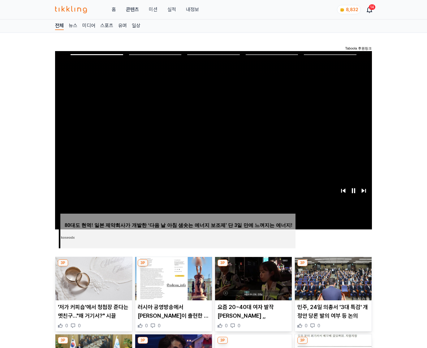
click at [332, 278] on img at bounding box center [333, 278] width 77 height 43
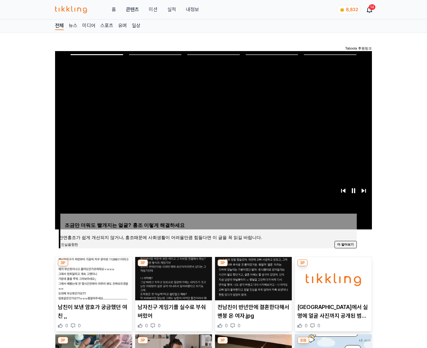
click at [332, 278] on img at bounding box center [333, 278] width 77 height 43
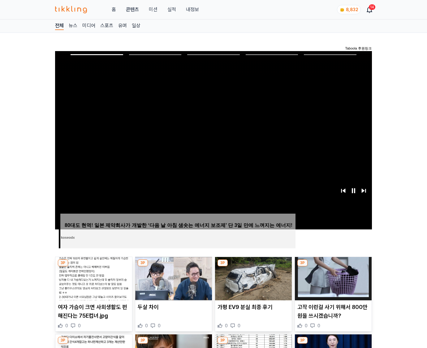
click at [332, 278] on img at bounding box center [333, 278] width 77 height 43
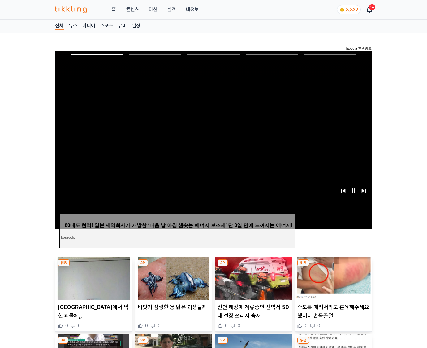
click at [332, 278] on img at bounding box center [333, 278] width 77 height 43
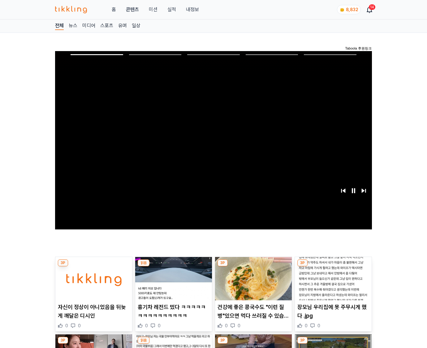
click at [332, 278] on img at bounding box center [333, 278] width 77 height 43
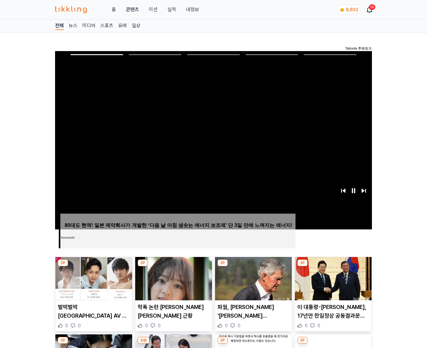
click at [332, 278] on img at bounding box center [333, 278] width 77 height 43
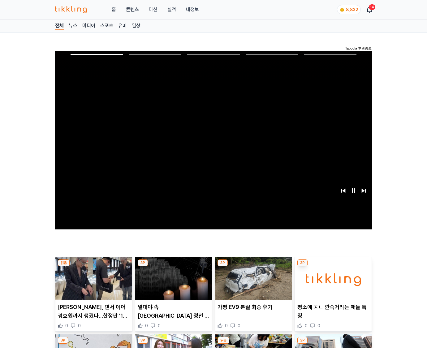
click at [332, 278] on img at bounding box center [333, 278] width 77 height 43
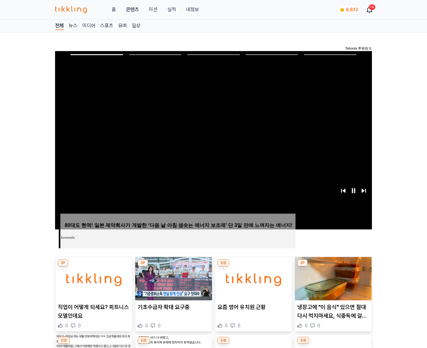
click at [332, 278] on img at bounding box center [333, 278] width 77 height 43
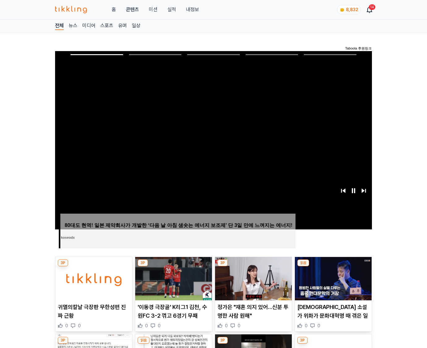
click at [332, 278] on img at bounding box center [333, 278] width 77 height 43
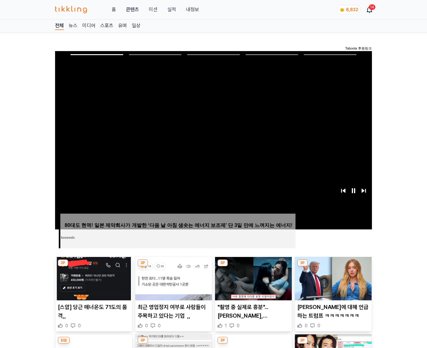
click at [332, 278] on img at bounding box center [333, 278] width 77 height 43
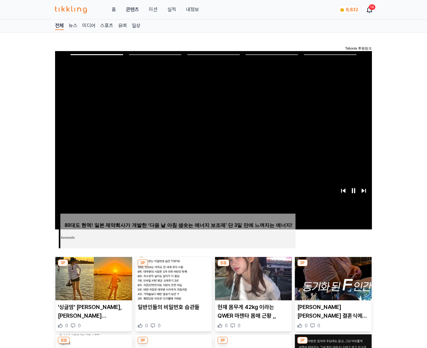
click at [332, 278] on img at bounding box center [333, 278] width 77 height 43
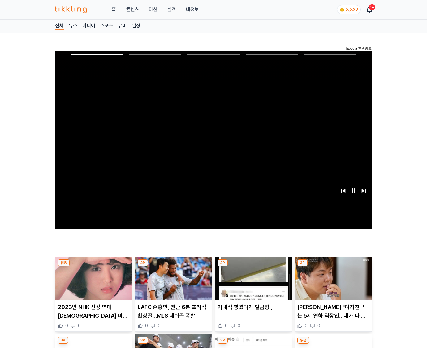
click at [332, 278] on img at bounding box center [333, 278] width 77 height 43
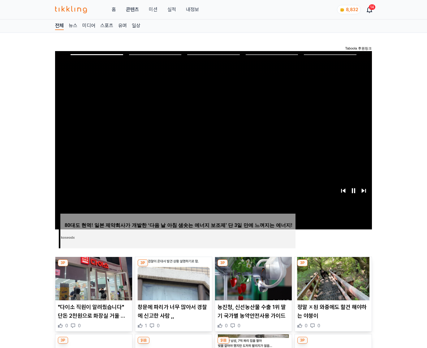
click at [332, 278] on img at bounding box center [333, 278] width 77 height 43
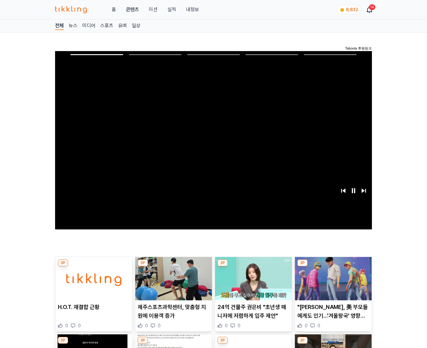
click at [332, 278] on img at bounding box center [333, 278] width 77 height 43
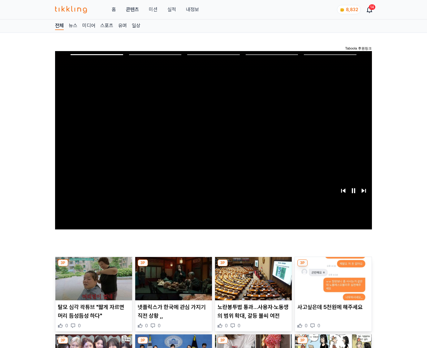
click at [332, 278] on img at bounding box center [333, 278] width 77 height 43
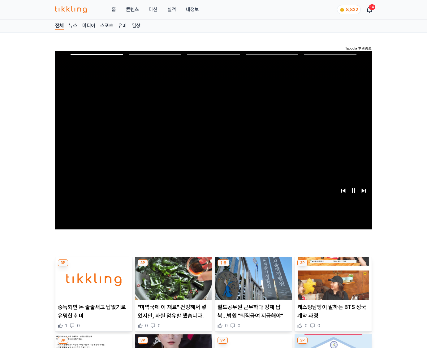
click at [332, 278] on img at bounding box center [333, 278] width 77 height 43
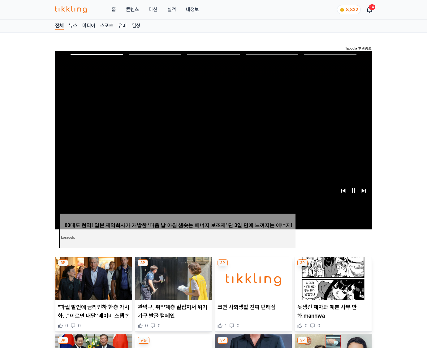
click at [332, 278] on img at bounding box center [333, 278] width 77 height 43
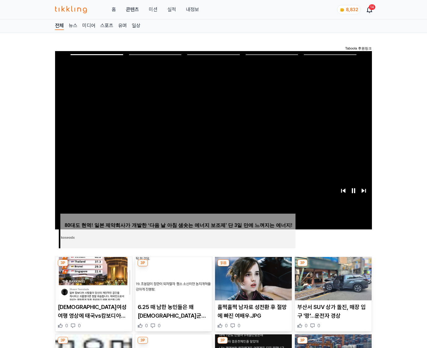
click at [332, 278] on img at bounding box center [333, 278] width 77 height 43
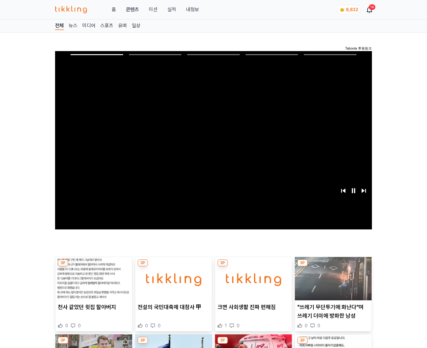
click at [332, 278] on img at bounding box center [333, 278] width 77 height 43
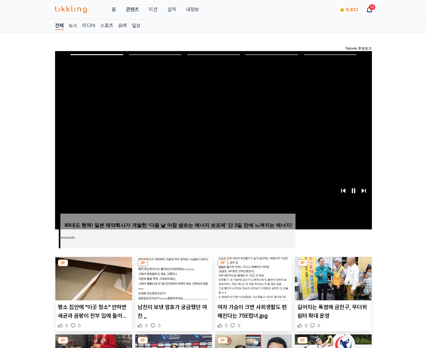
click at [332, 278] on img at bounding box center [333, 278] width 77 height 43
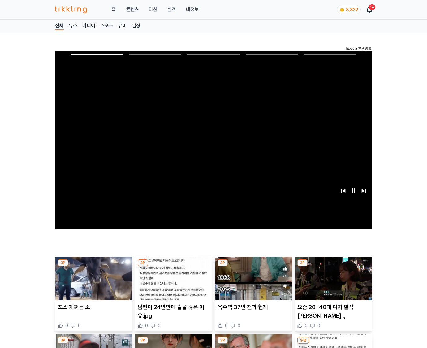
click at [332, 278] on img at bounding box center [333, 278] width 77 height 43
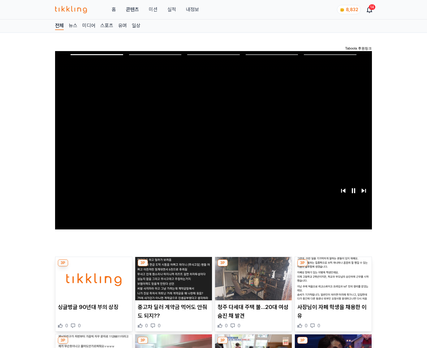
click at [332, 278] on img at bounding box center [333, 278] width 77 height 43
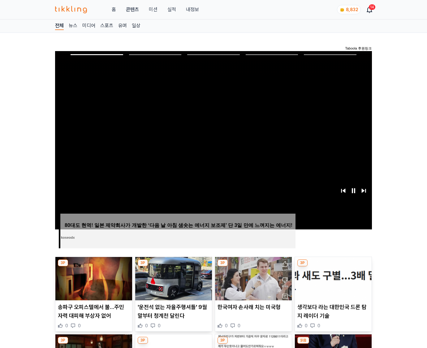
click at [332, 278] on img at bounding box center [333, 278] width 77 height 43
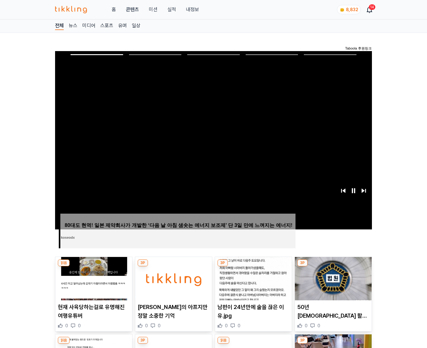
click at [332, 278] on img at bounding box center [333, 278] width 77 height 43
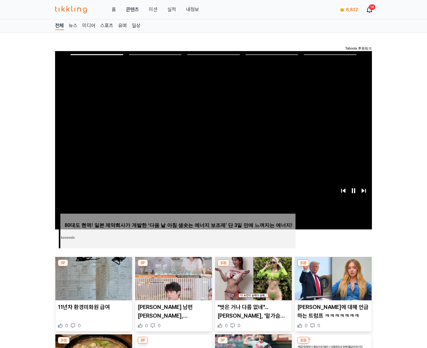
click at [332, 278] on img at bounding box center [333, 278] width 77 height 43
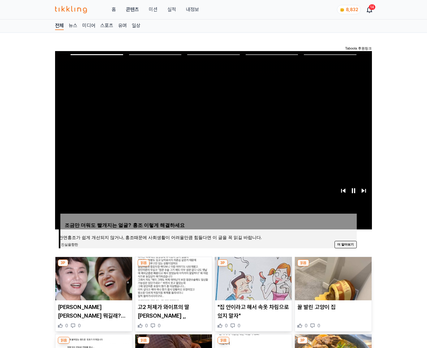
click at [332, 278] on img at bounding box center [333, 278] width 77 height 43
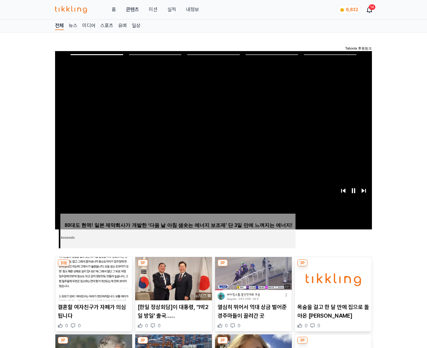
click at [332, 278] on img at bounding box center [333, 278] width 77 height 43
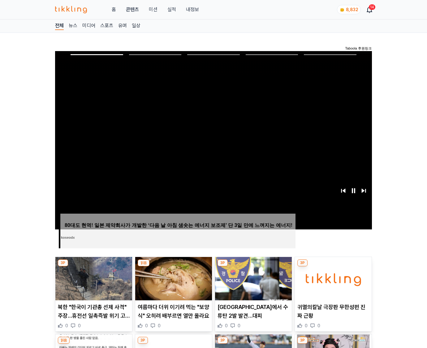
click at [332, 278] on img at bounding box center [333, 278] width 77 height 43
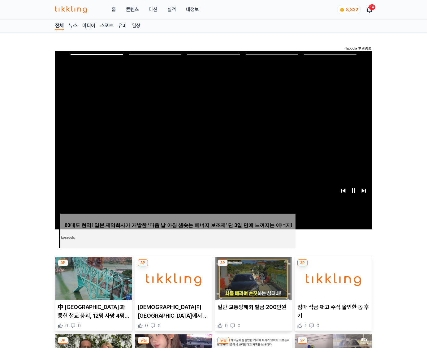
click at [332, 278] on img at bounding box center [333, 278] width 77 height 43
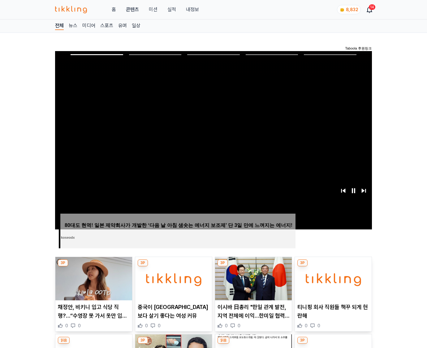
click at [332, 278] on img at bounding box center [333, 278] width 77 height 43
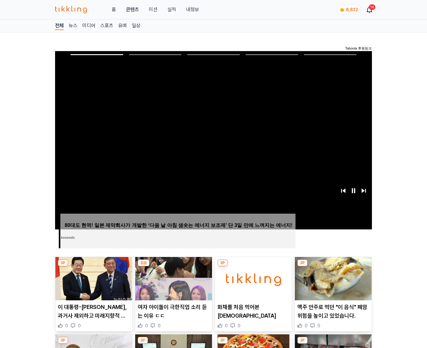
click at [332, 278] on img at bounding box center [333, 278] width 77 height 43
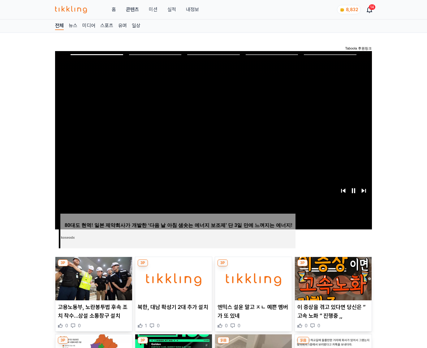
click at [332, 278] on img at bounding box center [333, 278] width 77 height 43
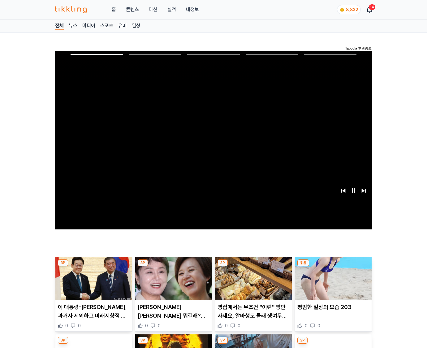
click at [332, 278] on img at bounding box center [333, 278] width 77 height 43
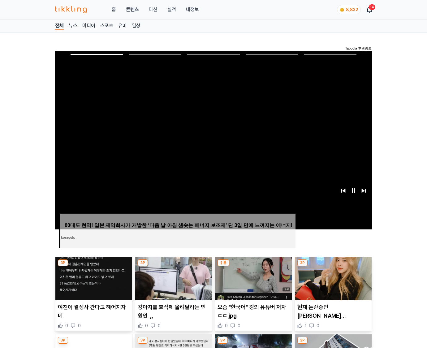
click at [332, 278] on img at bounding box center [333, 278] width 77 height 43
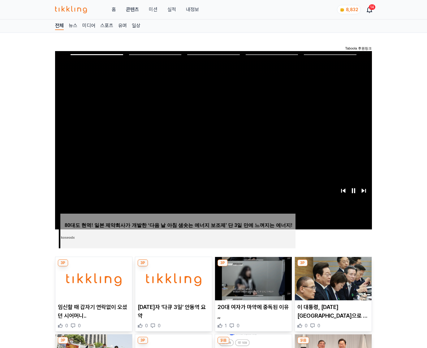
click at [332, 278] on img at bounding box center [333, 278] width 77 height 43
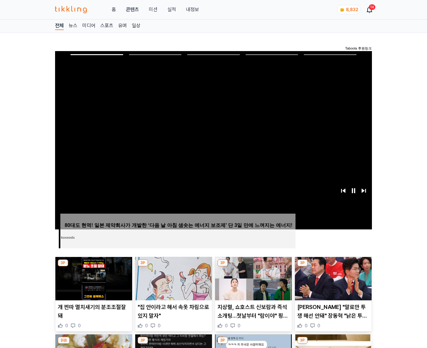
click at [332, 278] on img at bounding box center [333, 278] width 77 height 43
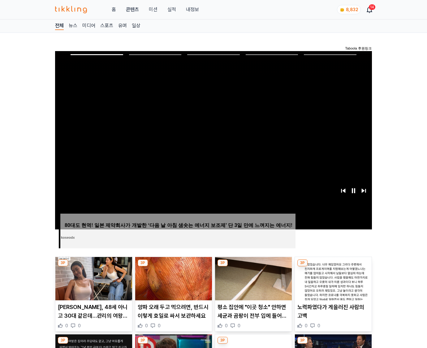
click at [332, 278] on img at bounding box center [333, 278] width 77 height 43
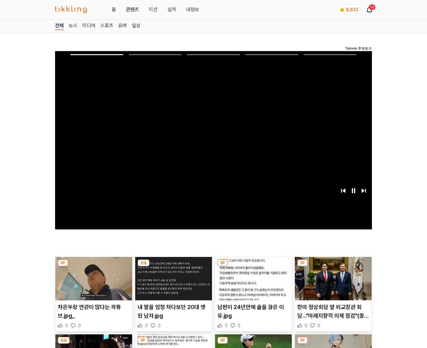
click at [332, 278] on img at bounding box center [333, 278] width 77 height 43
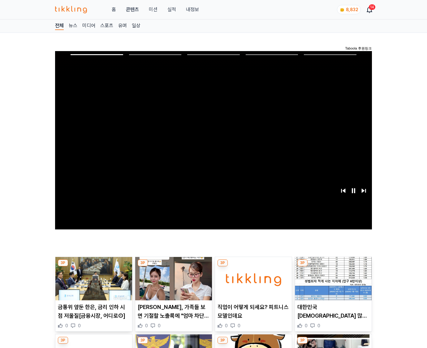
click at [332, 278] on img at bounding box center [333, 278] width 77 height 43
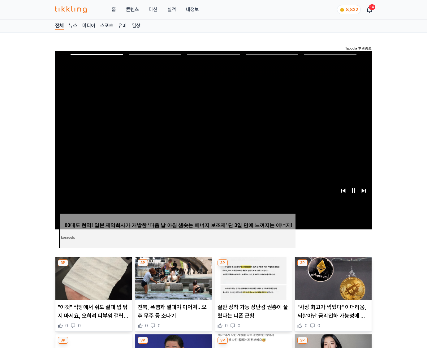
click at [332, 278] on img at bounding box center [333, 278] width 77 height 43
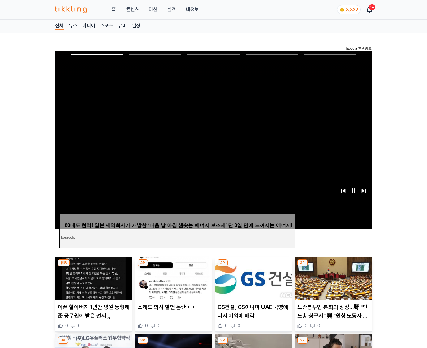
click at [332, 278] on img at bounding box center [333, 278] width 77 height 43
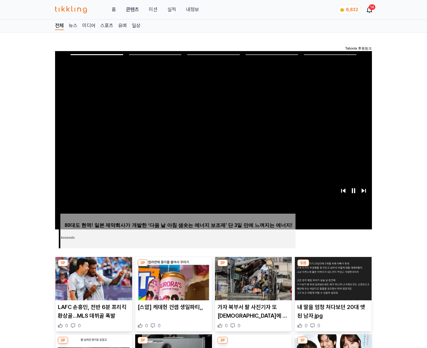
click at [332, 278] on img at bounding box center [333, 278] width 77 height 43
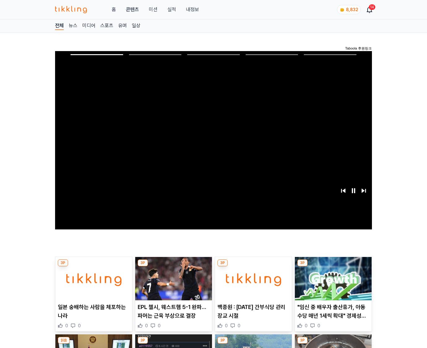
click at [332, 278] on img at bounding box center [333, 278] width 77 height 43
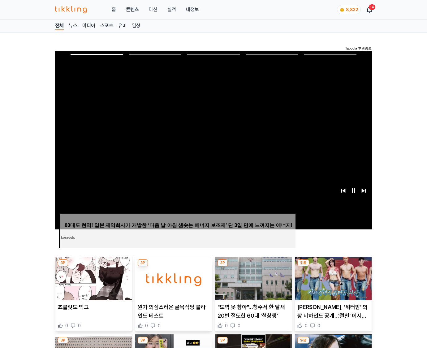
click at [332, 278] on img at bounding box center [333, 278] width 77 height 43
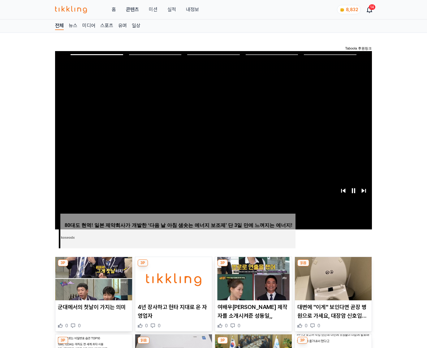
click at [332, 278] on img at bounding box center [333, 278] width 77 height 43
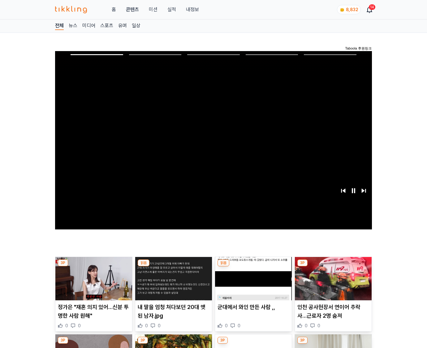
click at [332, 278] on img at bounding box center [333, 278] width 77 height 43
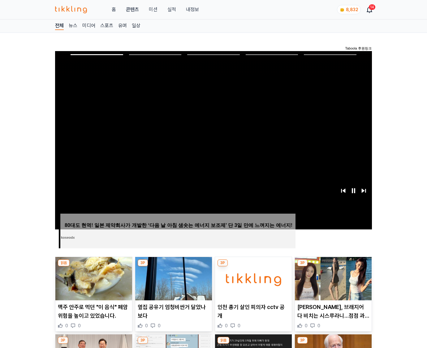
click at [332, 278] on img at bounding box center [333, 278] width 77 height 43
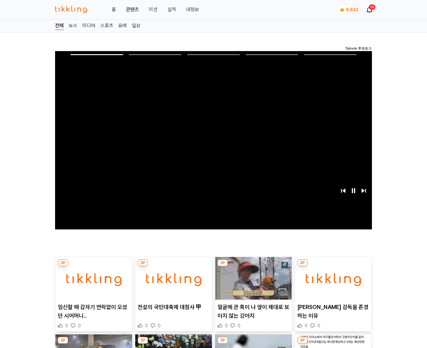
click at [332, 278] on img at bounding box center [333, 278] width 77 height 43
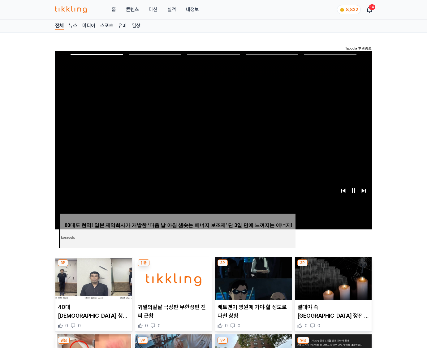
click at [332, 278] on img at bounding box center [333, 278] width 77 height 43
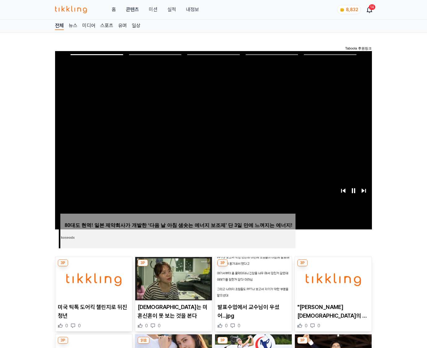
click at [332, 278] on img at bounding box center [333, 278] width 77 height 43
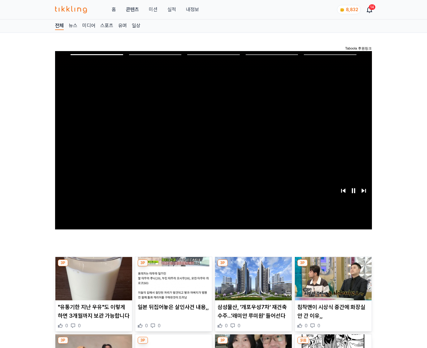
click at [332, 278] on img at bounding box center [333, 278] width 77 height 43
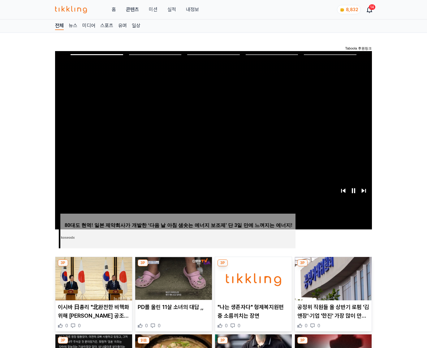
click at [332, 278] on img at bounding box center [333, 278] width 77 height 43
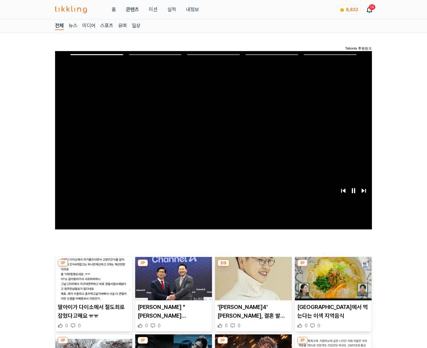
click at [332, 278] on img at bounding box center [333, 278] width 77 height 43
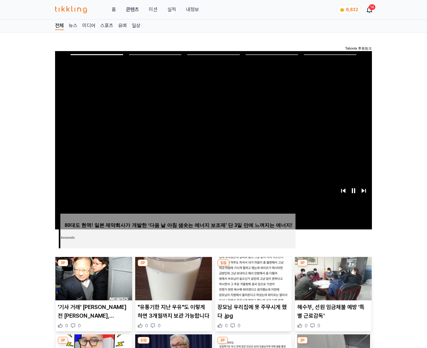
click at [332, 278] on img at bounding box center [333, 278] width 77 height 43
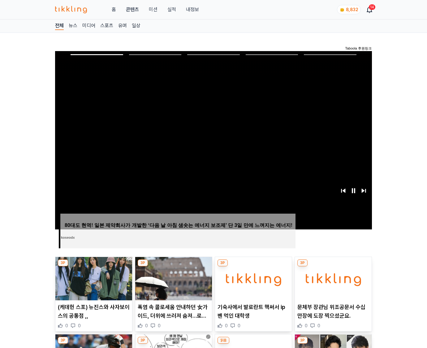
click at [332, 278] on img at bounding box center [333, 278] width 77 height 43
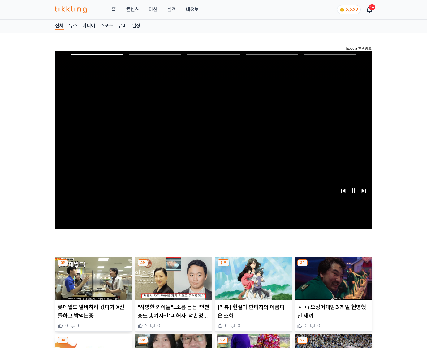
click at [332, 278] on img at bounding box center [333, 278] width 77 height 43
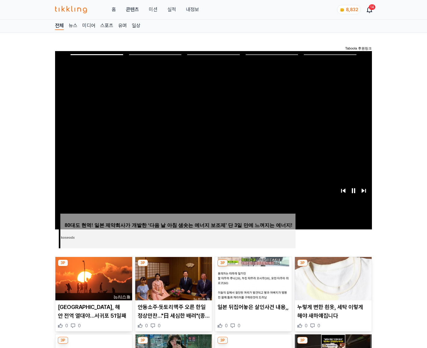
click at [332, 278] on img at bounding box center [333, 278] width 77 height 43
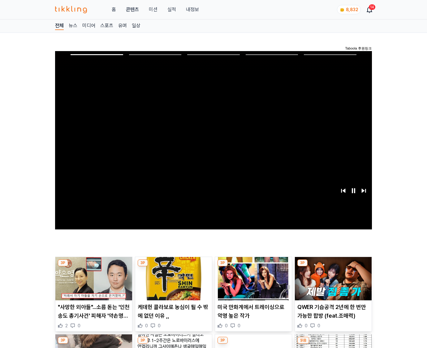
click at [332, 278] on img at bounding box center [333, 278] width 77 height 43
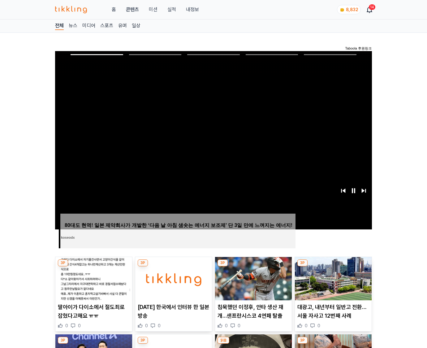
click at [332, 278] on img at bounding box center [333, 278] width 77 height 43
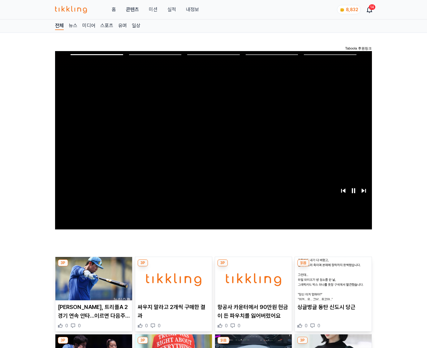
click at [332, 278] on img at bounding box center [333, 278] width 77 height 43
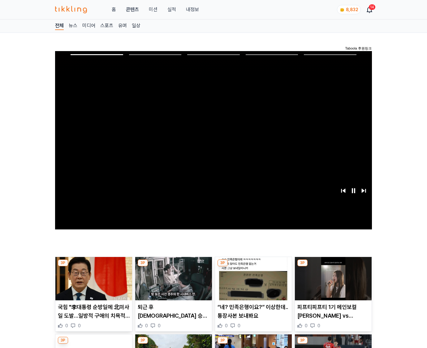
click at [332, 278] on img at bounding box center [333, 278] width 77 height 43
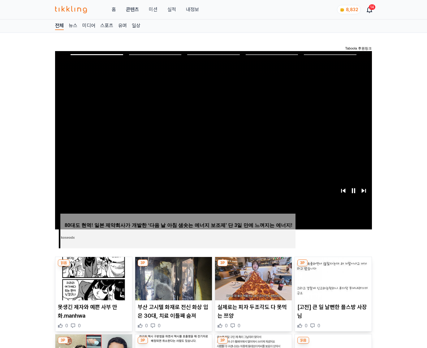
click at [332, 278] on img at bounding box center [333, 278] width 77 height 43
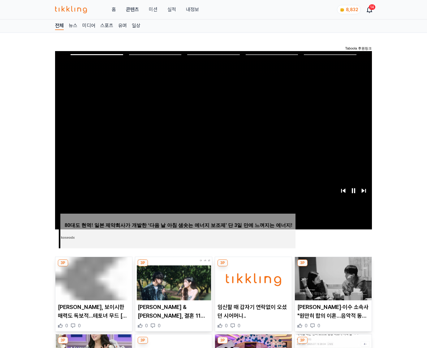
click at [332, 278] on img at bounding box center [333, 278] width 77 height 43
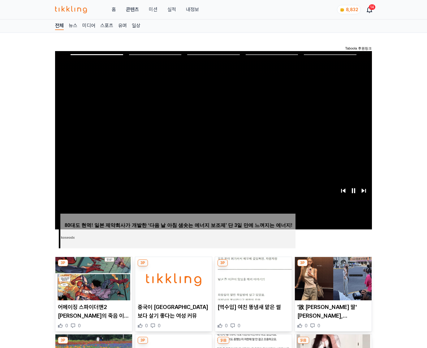
click at [332, 278] on img at bounding box center [333, 278] width 77 height 43
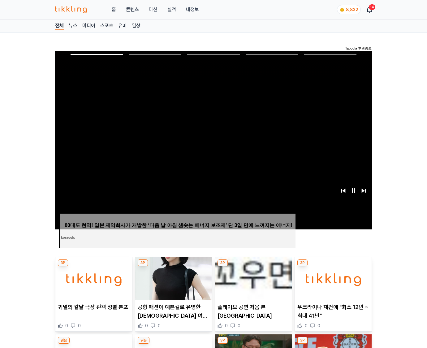
click at [332, 278] on img at bounding box center [333, 278] width 77 height 43
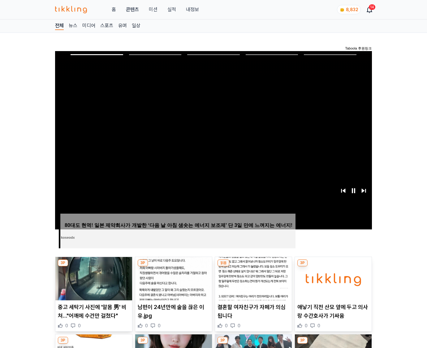
click at [332, 278] on img at bounding box center [333, 278] width 77 height 43
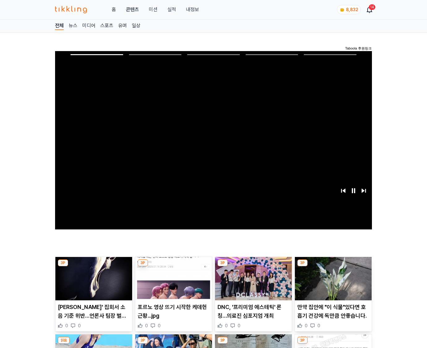
click at [332, 278] on img at bounding box center [333, 278] width 77 height 43
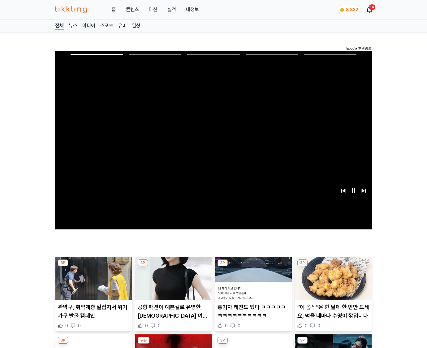
click at [332, 278] on img at bounding box center [333, 278] width 77 height 43
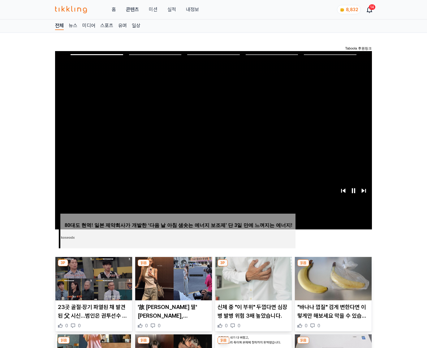
click at [332, 278] on img at bounding box center [333, 278] width 77 height 43
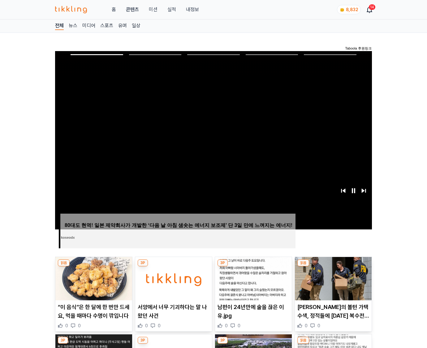
click at [332, 278] on img at bounding box center [333, 278] width 77 height 43
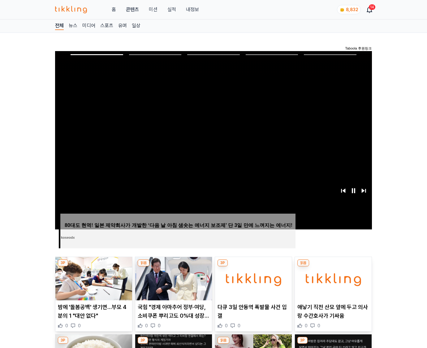
click at [332, 278] on img at bounding box center [333, 278] width 77 height 43
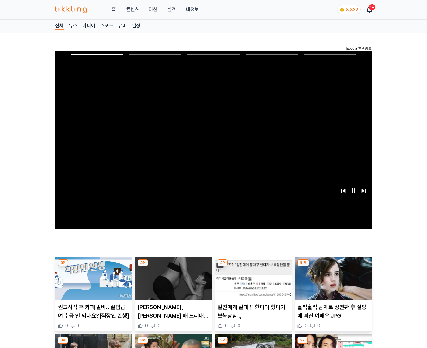
click at [332, 278] on img at bounding box center [333, 278] width 77 height 43
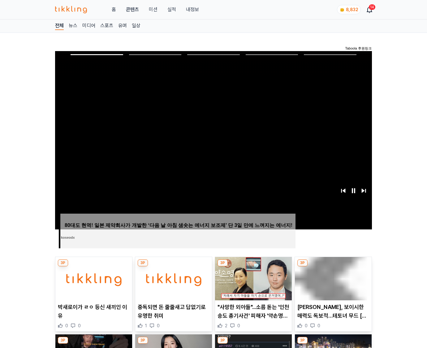
click at [332, 278] on img at bounding box center [333, 278] width 77 height 43
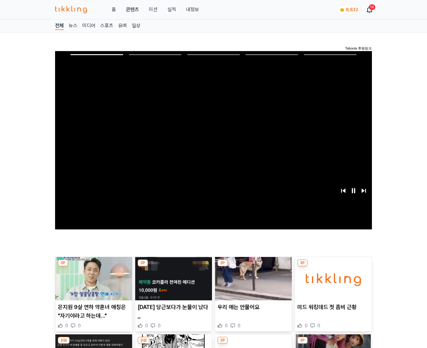
click at [332, 278] on img at bounding box center [333, 278] width 77 height 43
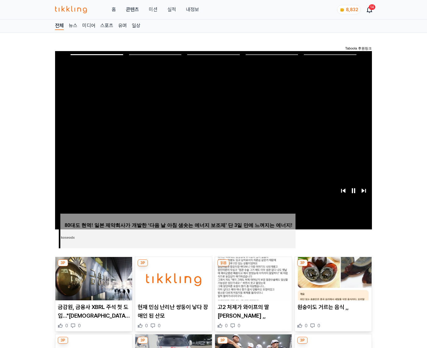
click at [332, 278] on img at bounding box center [333, 278] width 77 height 43
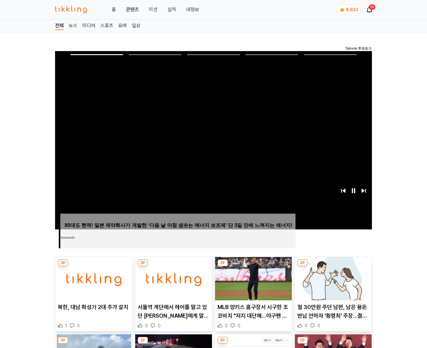
click at [332, 278] on img at bounding box center [333, 278] width 77 height 43
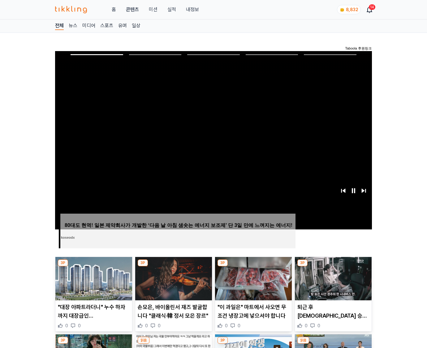
click at [332, 278] on img at bounding box center [333, 278] width 77 height 43
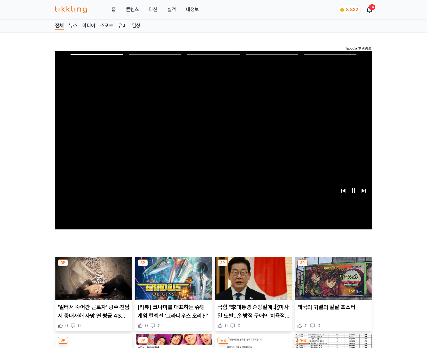
click at [332, 278] on img at bounding box center [333, 278] width 77 height 43
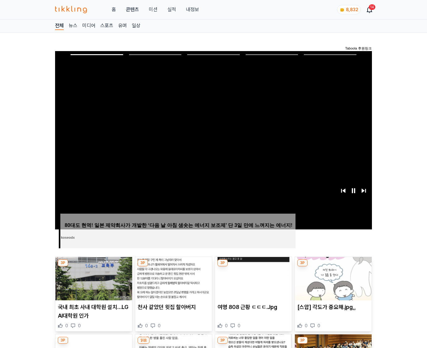
click at [332, 278] on img at bounding box center [333, 278] width 77 height 43
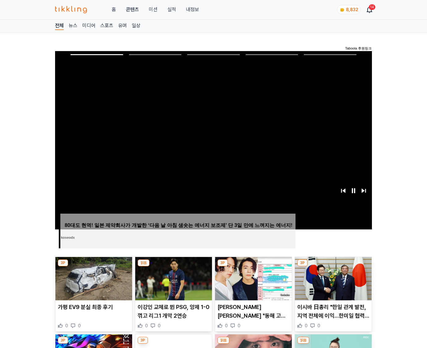
click at [332, 278] on img at bounding box center [333, 278] width 77 height 43
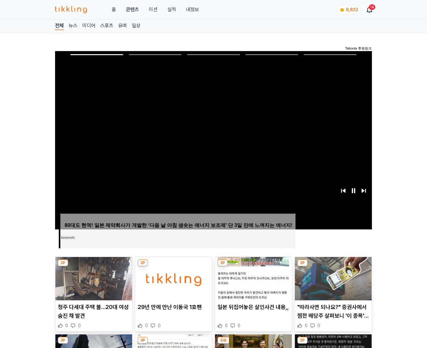
click at [332, 278] on img at bounding box center [333, 278] width 77 height 43
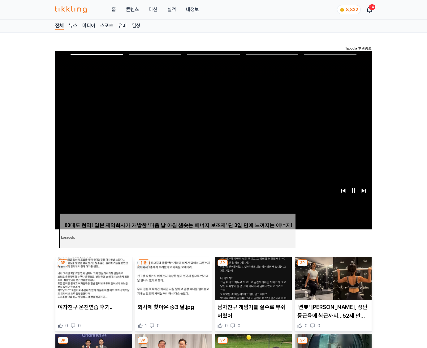
click at [332, 278] on img at bounding box center [333, 278] width 77 height 43
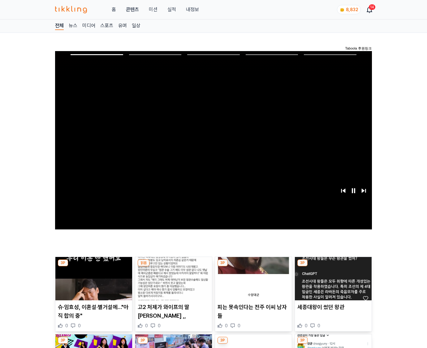
click at [332, 278] on img at bounding box center [333, 278] width 77 height 43
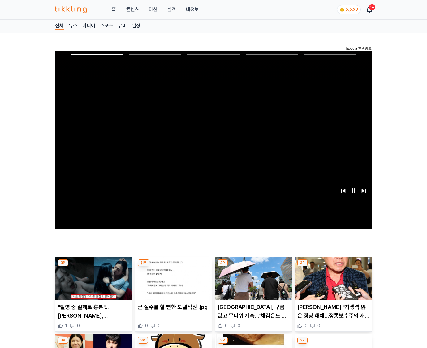
click at [332, 278] on img at bounding box center [333, 278] width 77 height 43
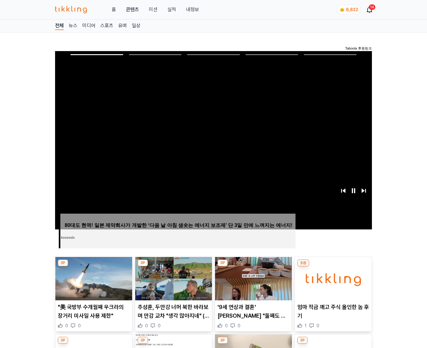
click at [332, 278] on img at bounding box center [333, 278] width 77 height 43
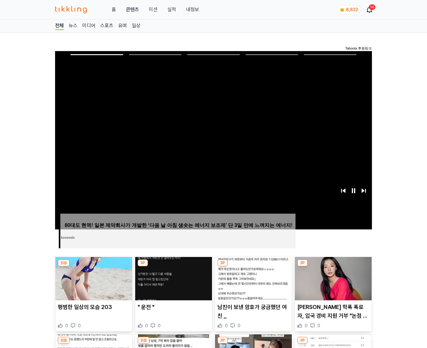
click at [332, 278] on img at bounding box center [333, 278] width 77 height 43
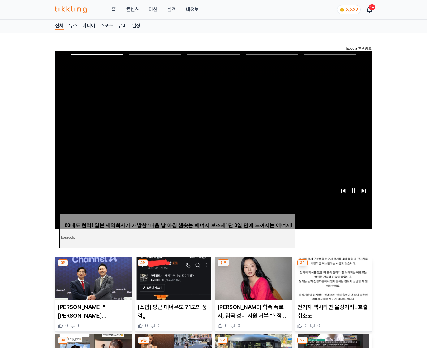
click at [332, 278] on img at bounding box center [333, 278] width 77 height 43
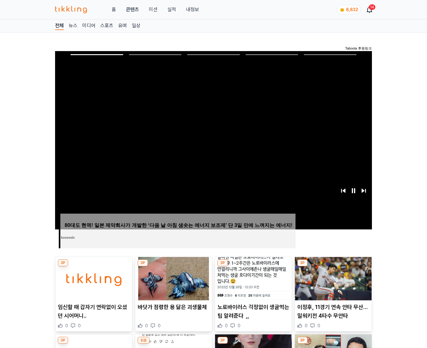
click at [332, 278] on img at bounding box center [333, 278] width 77 height 43
